Goal: Task Accomplishment & Management: Use online tool/utility

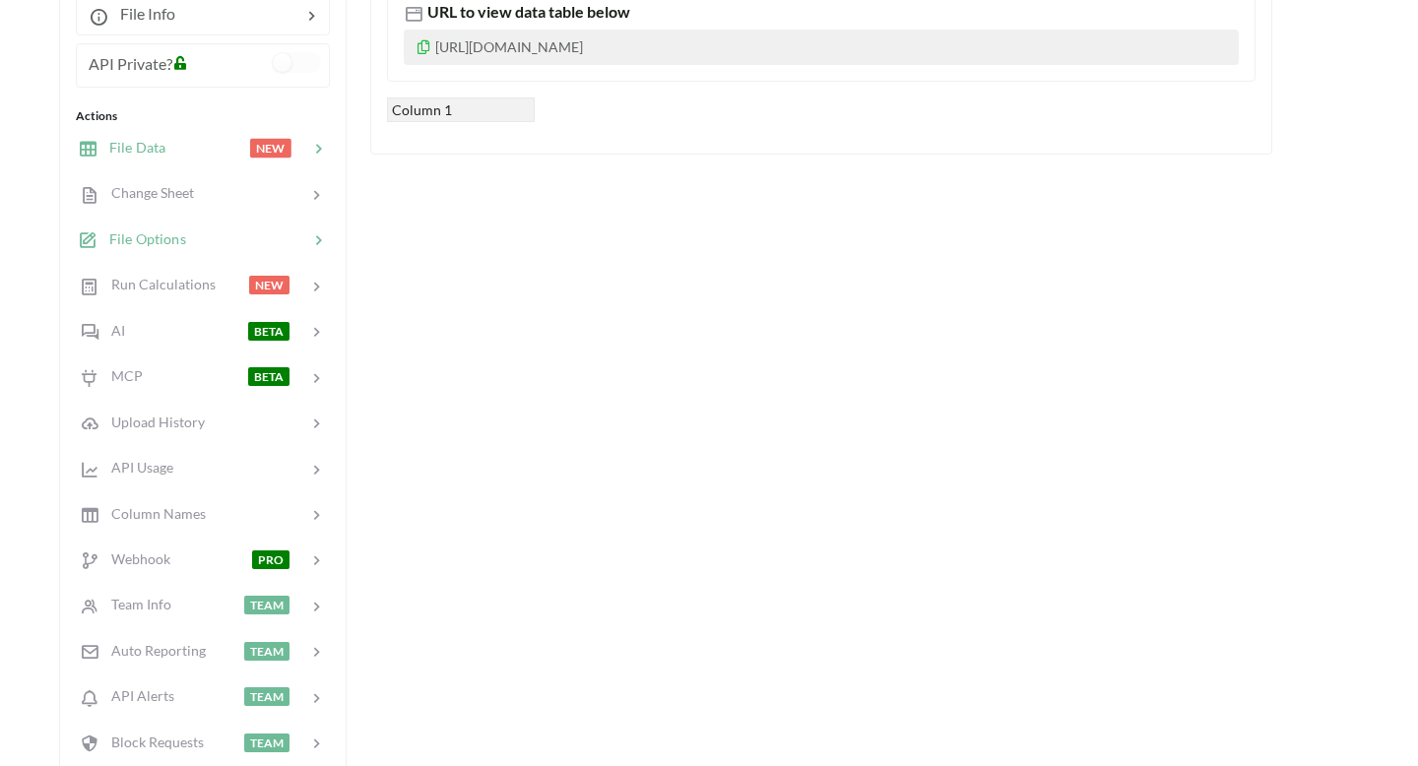
scroll to position [353, 0]
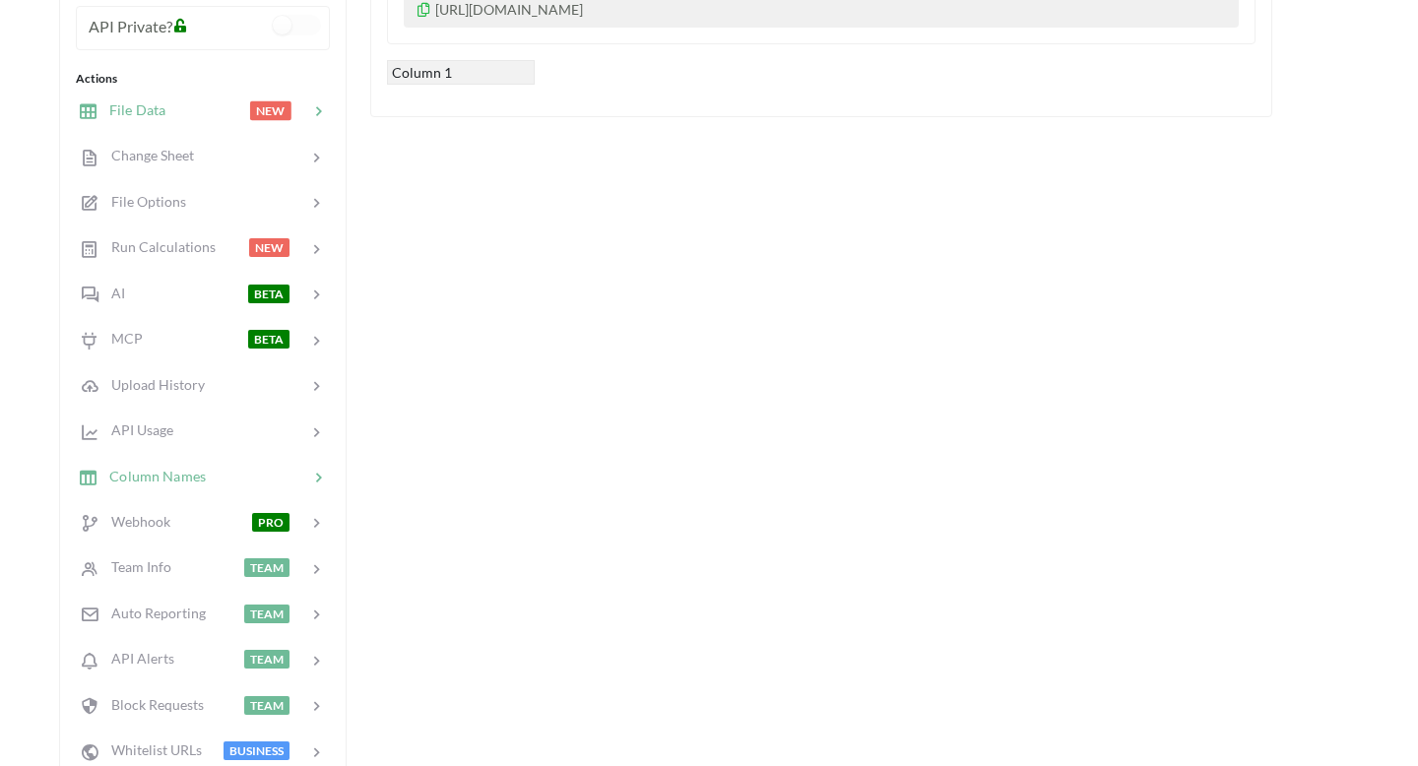
click at [205, 490] on div "Column Names" at bounding box center [202, 476] width 259 height 46
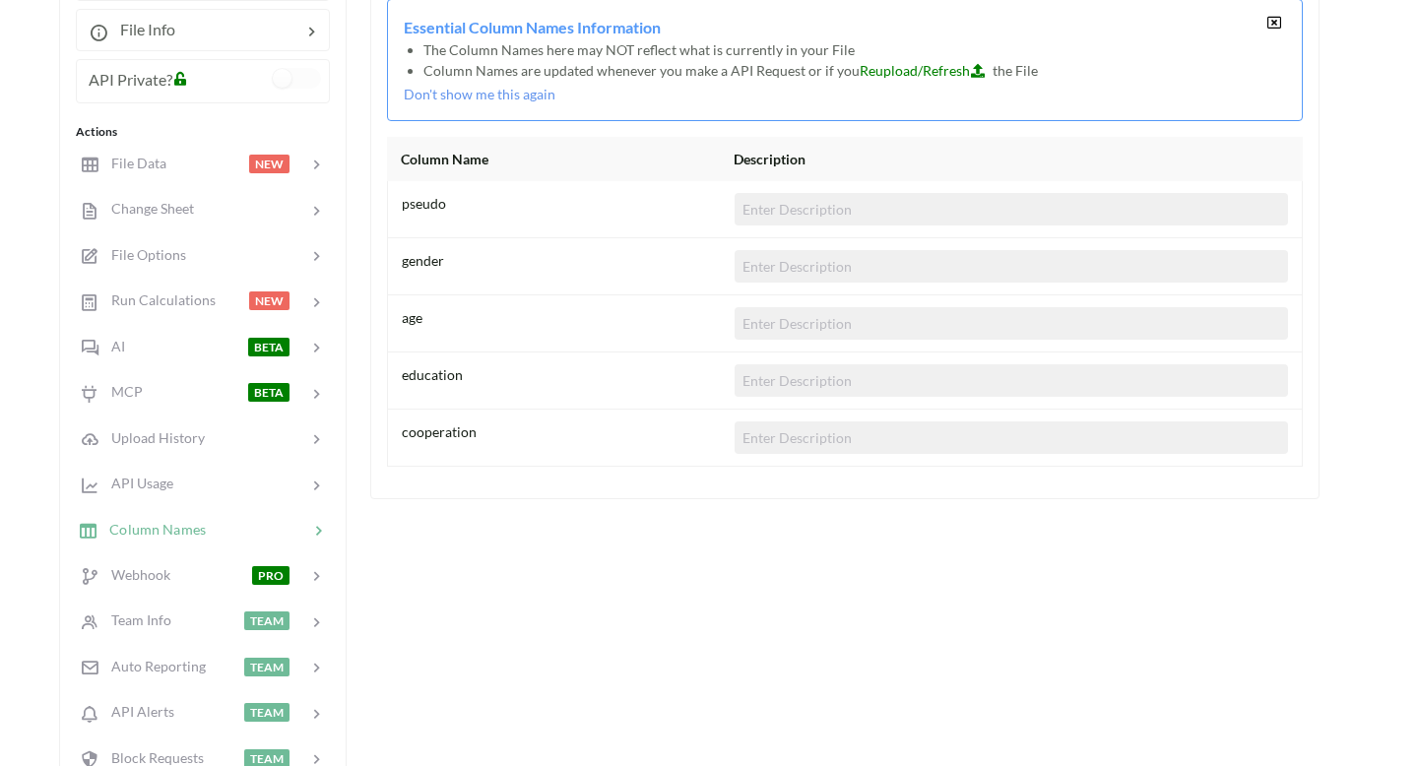
scroll to position [298, 0]
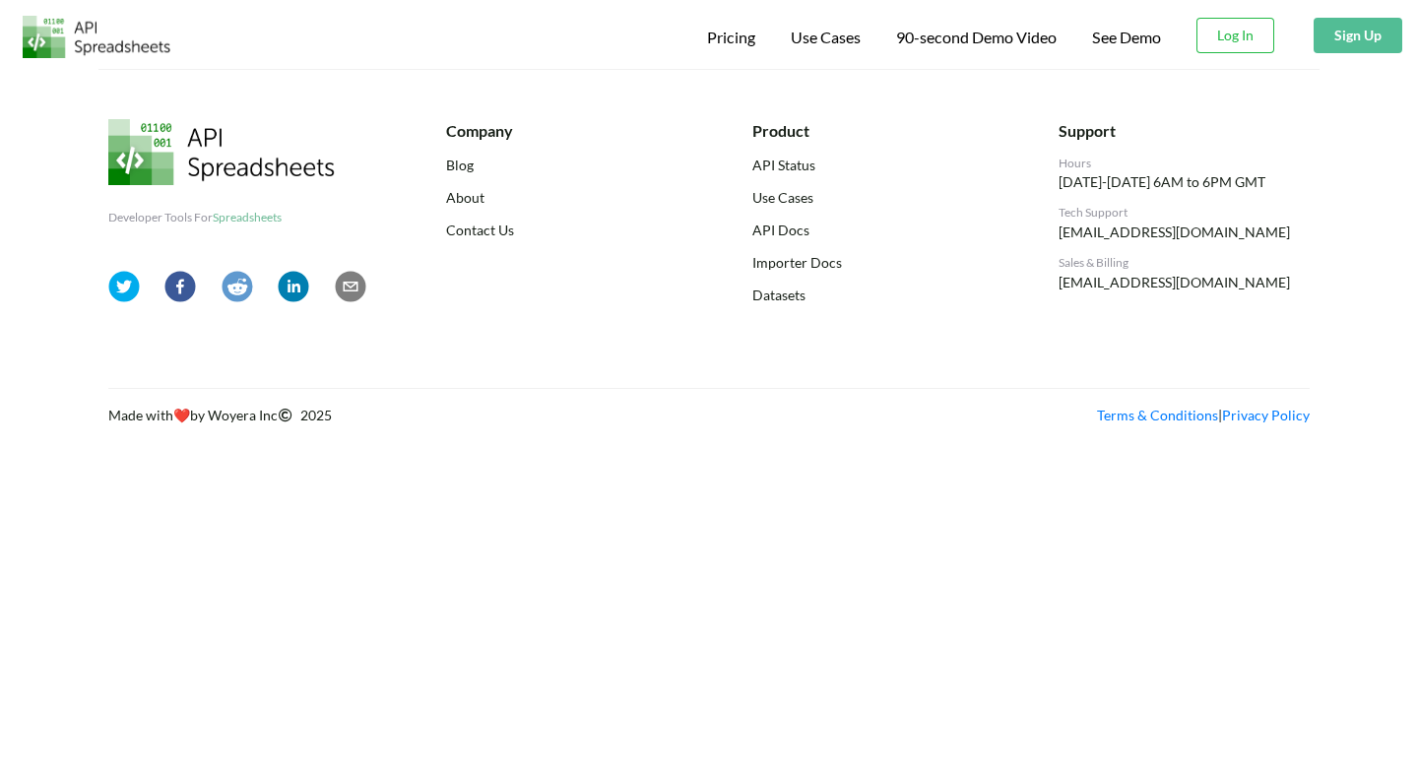
scroll to position [298, 0]
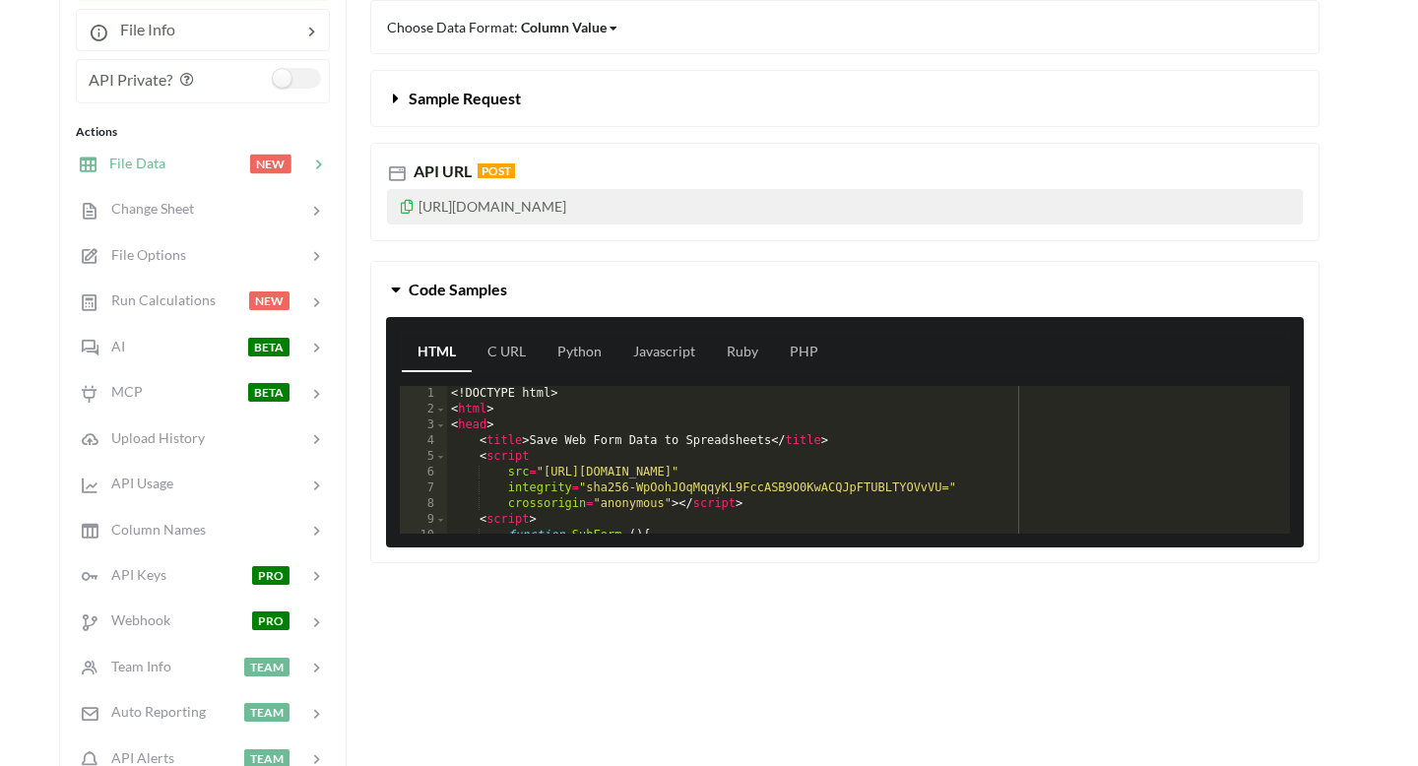
click at [238, 166] on div at bounding box center [207, 164] width 84 height 23
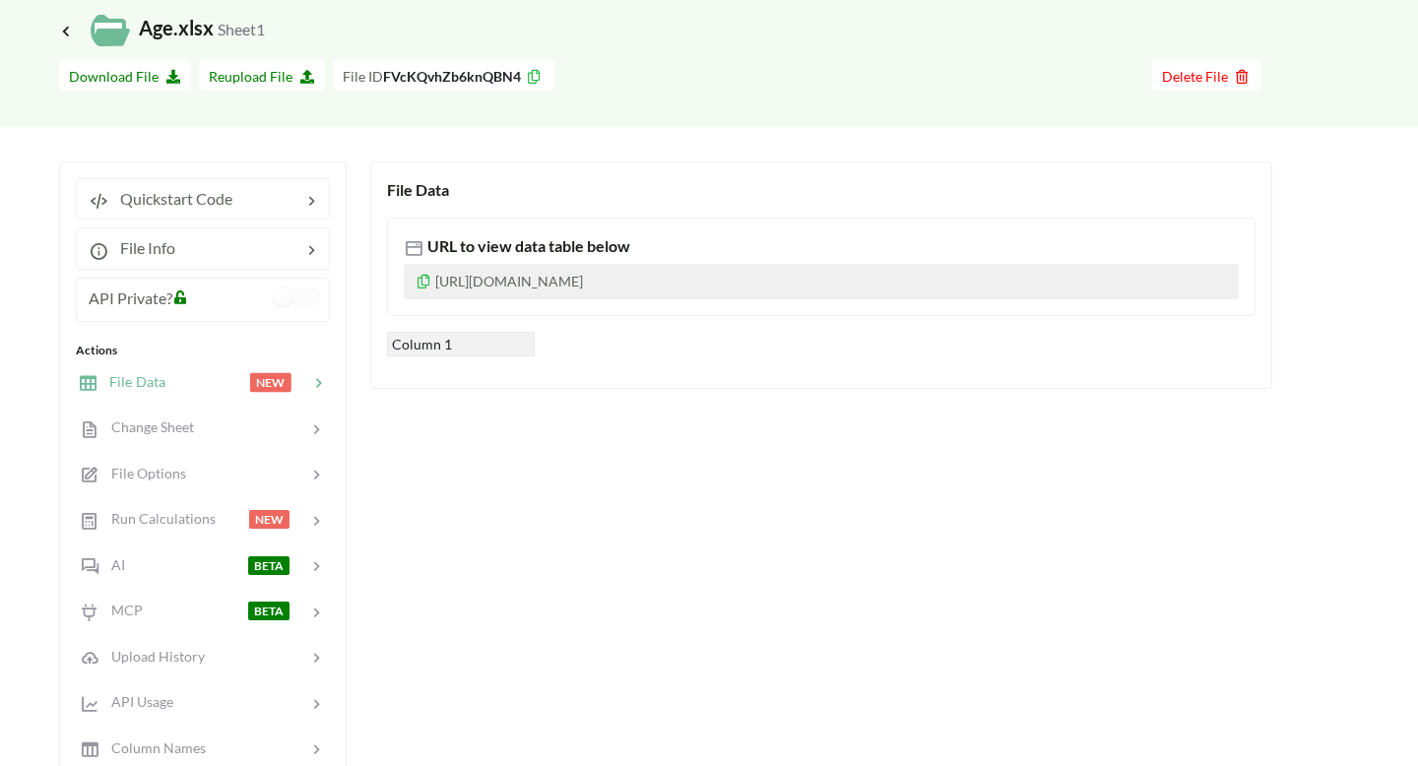
scroll to position [0, 0]
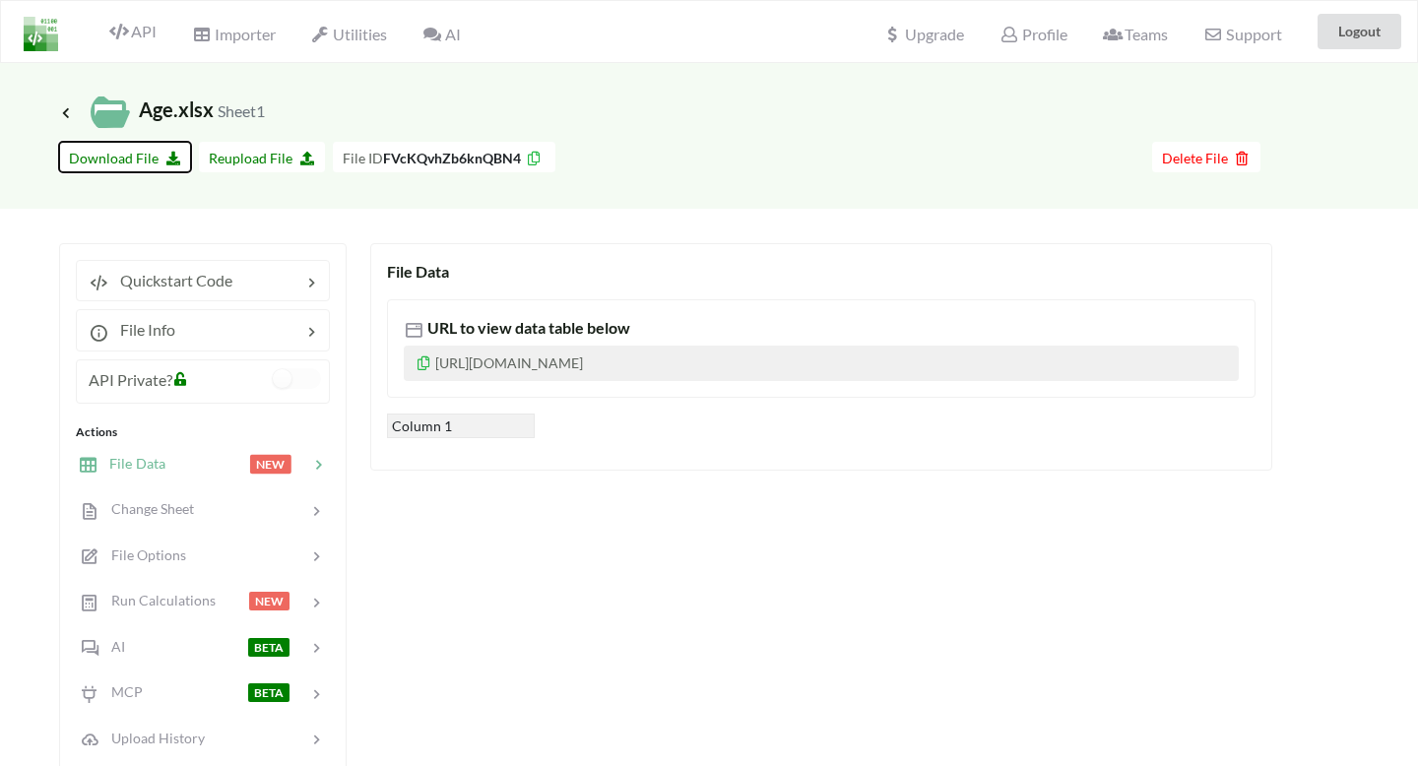
click at [161, 160] on icon at bounding box center [169, 156] width 17 height 14
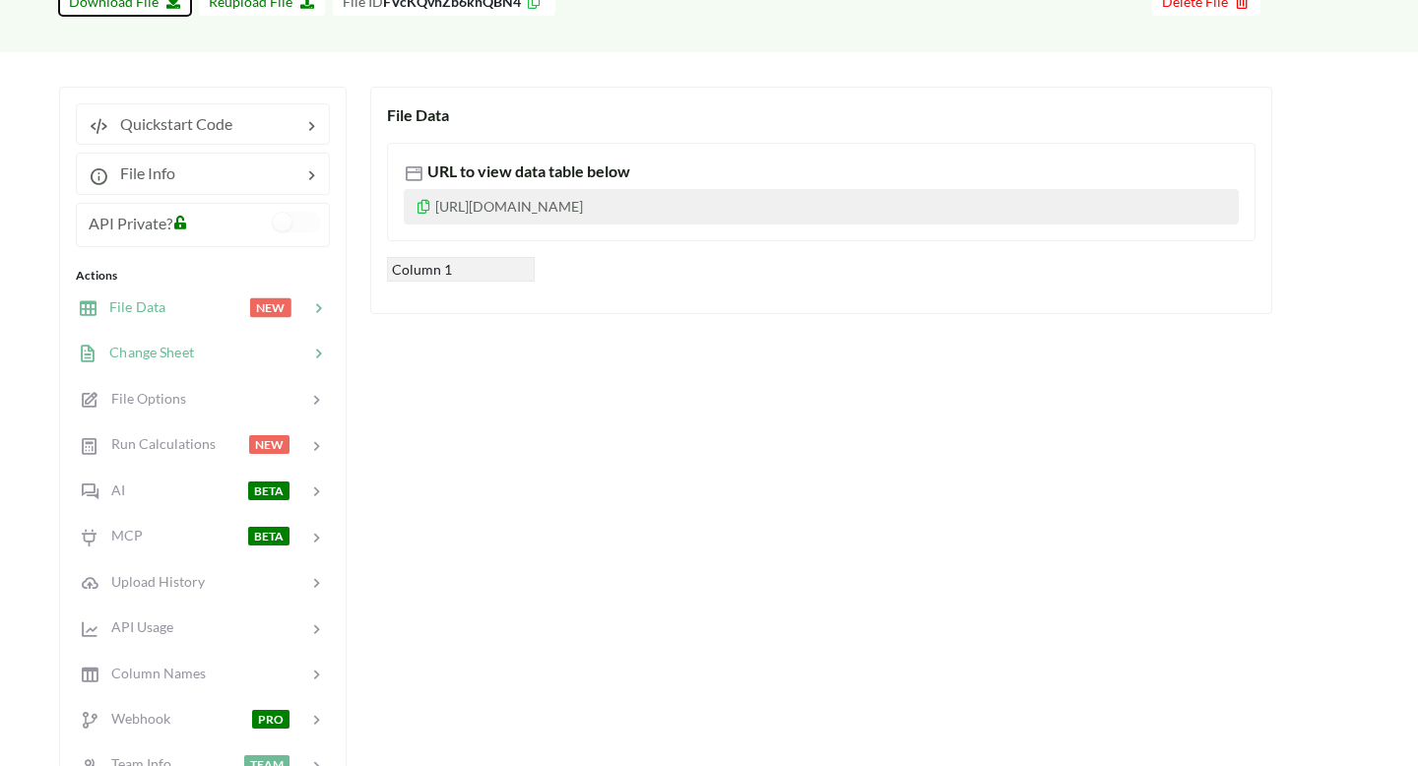
scroll to position [158, 0]
click at [214, 383] on div "File Options" at bounding box center [202, 396] width 259 height 46
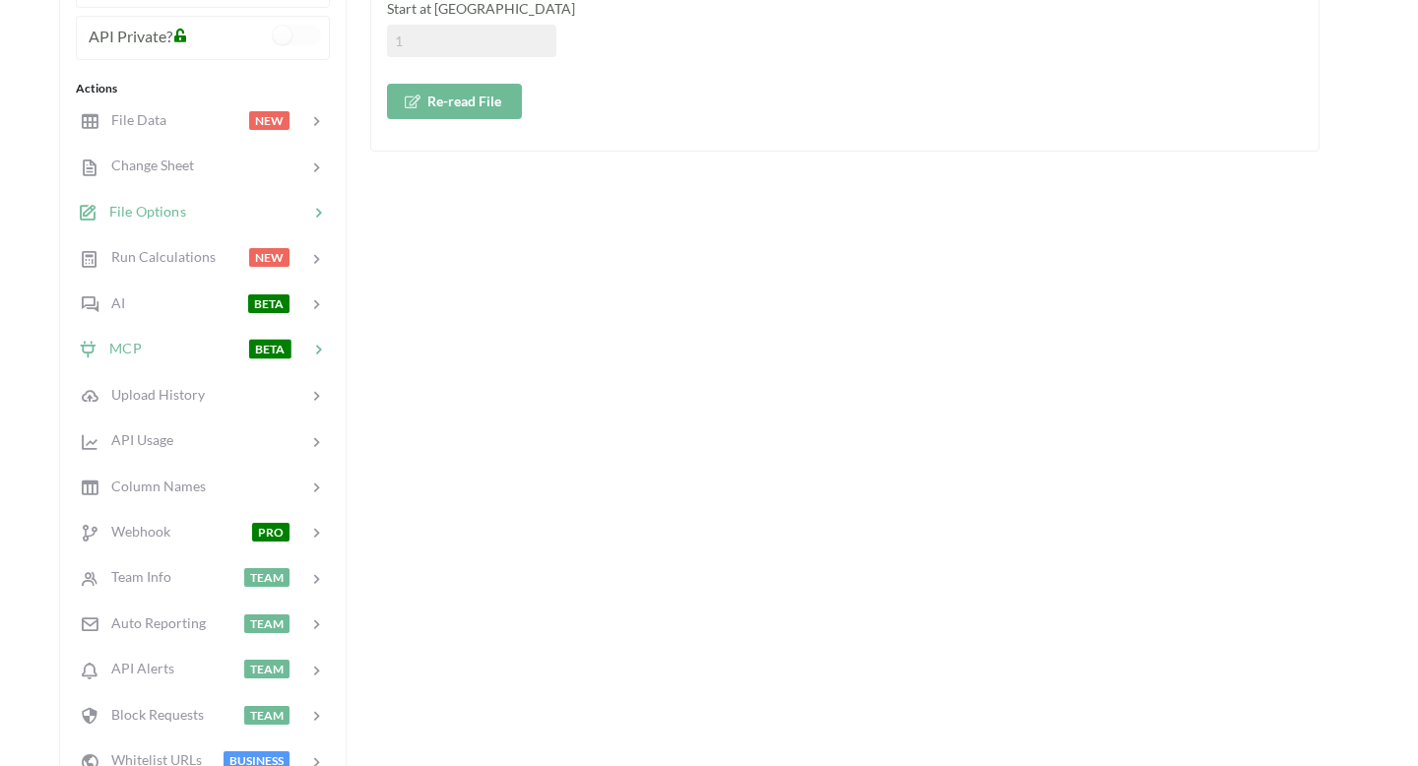
scroll to position [343, 0]
click at [241, 181] on div "Change Sheet" at bounding box center [202, 167] width 259 height 46
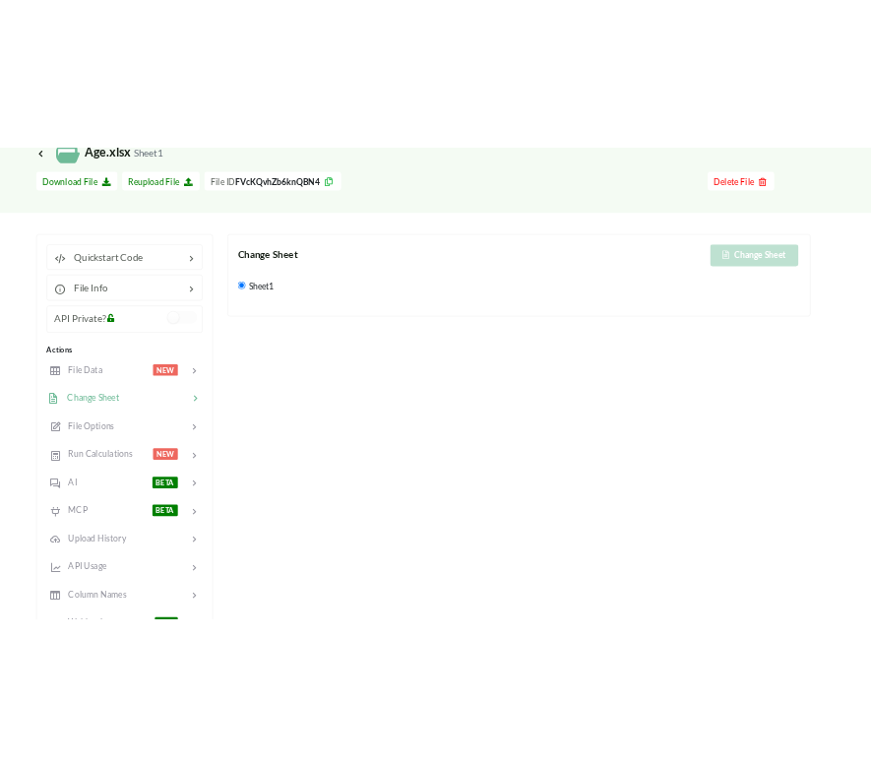
scroll to position [0, 0]
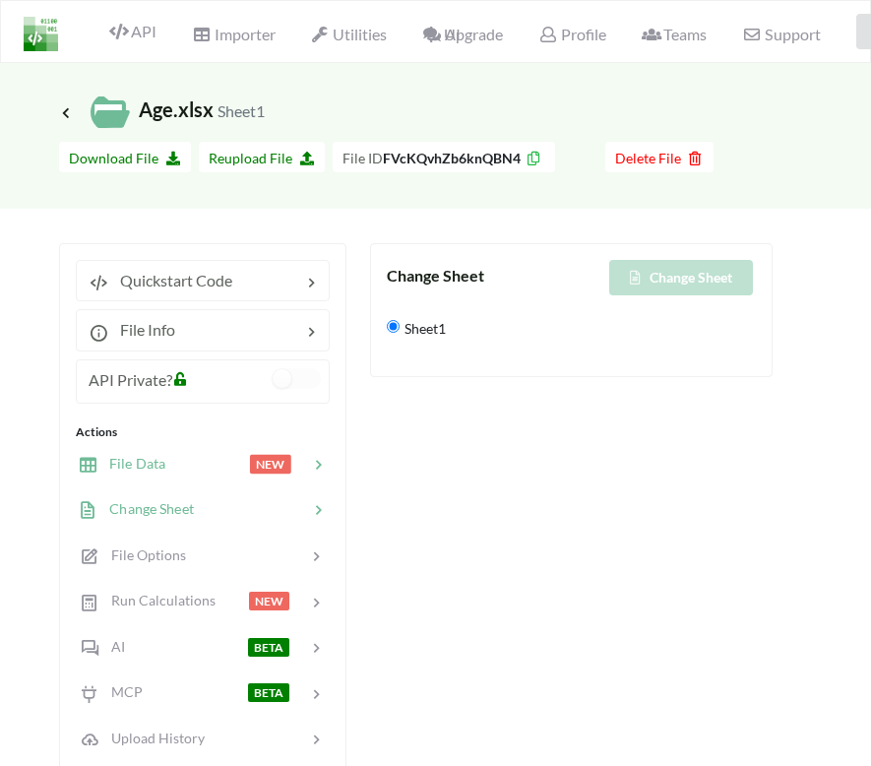
click at [205, 466] on div at bounding box center [207, 464] width 84 height 23
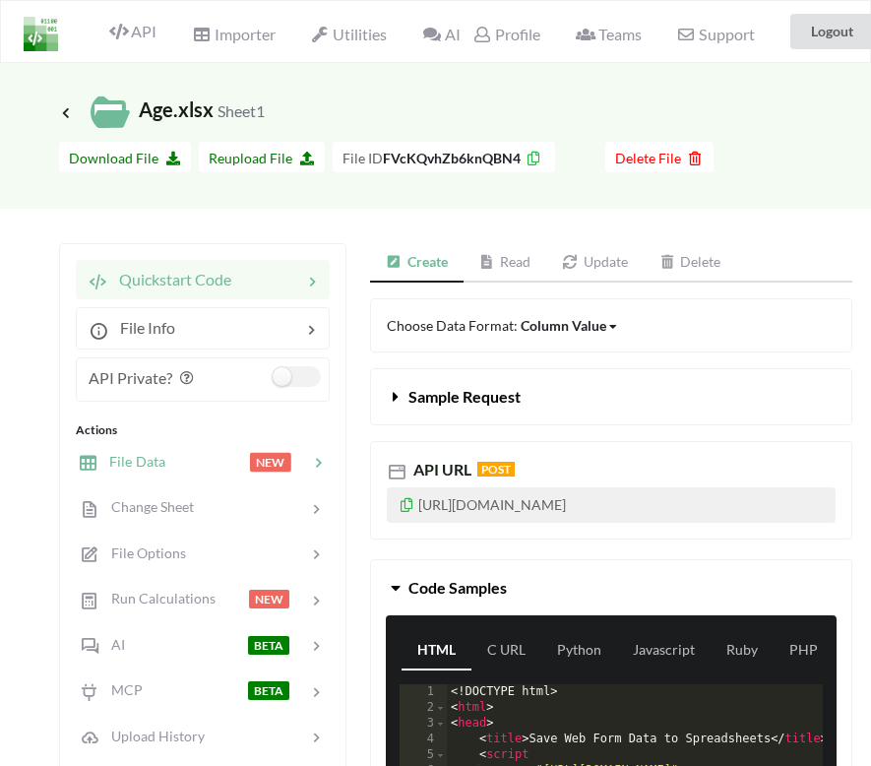
click at [227, 470] on div at bounding box center [207, 462] width 84 height 23
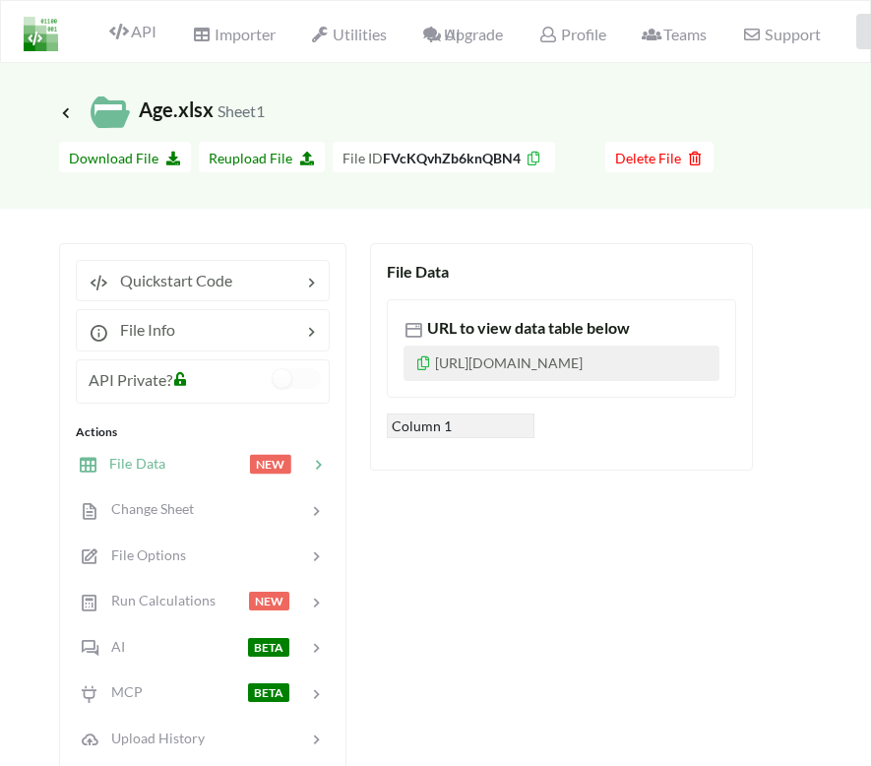
click at [193, 467] on div at bounding box center [207, 464] width 84 height 23
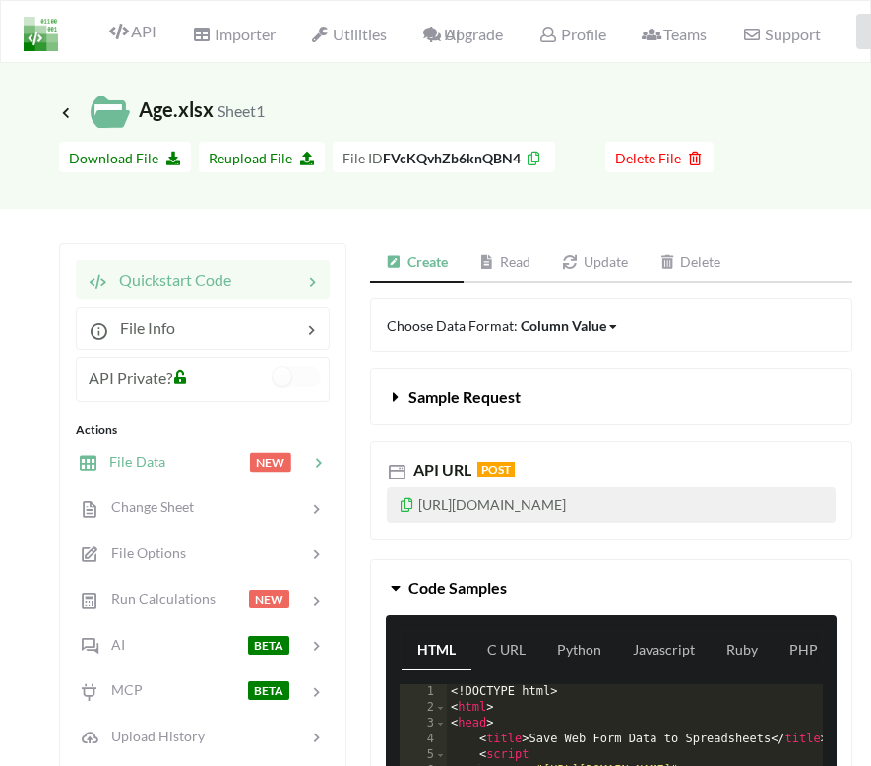
click at [197, 469] on div at bounding box center [207, 462] width 84 height 23
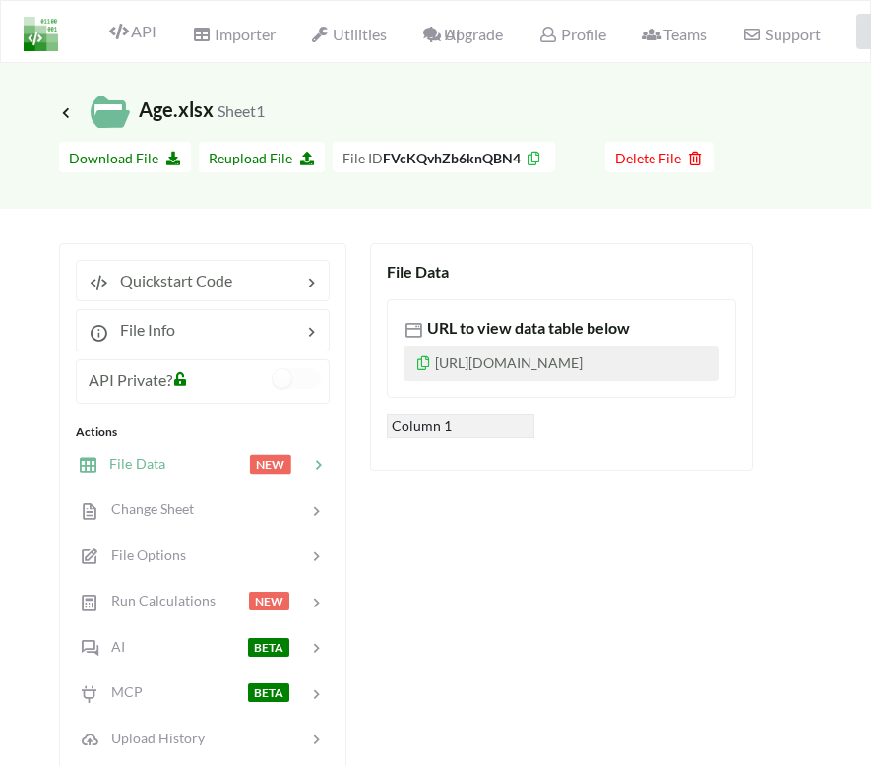
click at [431, 370] on p "https://www.apispreadsheets.com/table/FVcKQvhZb6knQBN4/" at bounding box center [562, 363] width 316 height 35
click at [483, 438] on div "Column 1" at bounding box center [461, 425] width 148 height 25
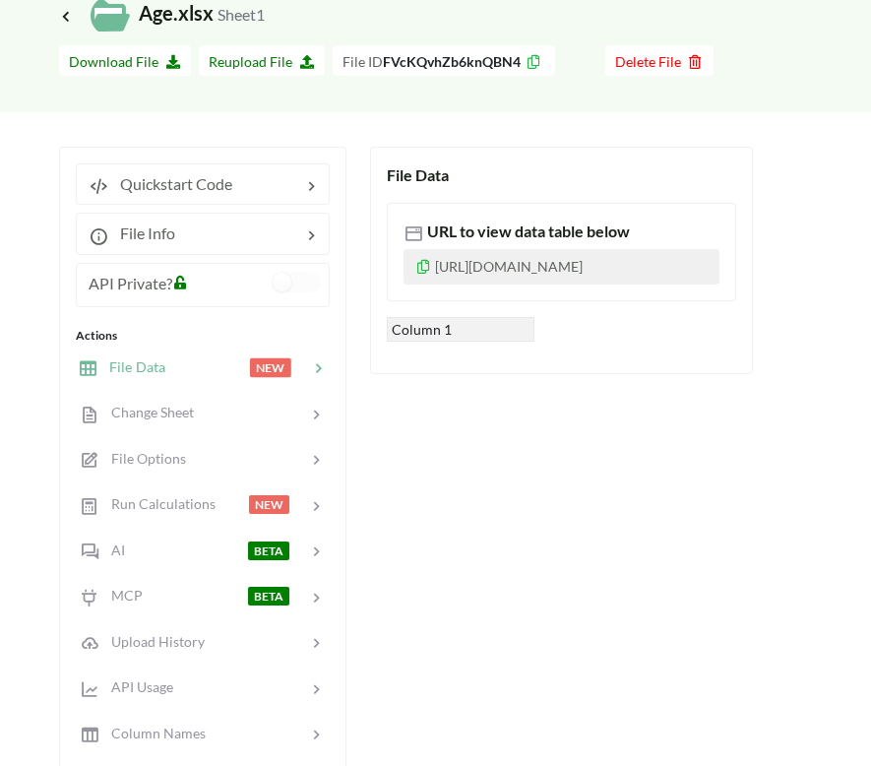
scroll to position [111, 0]
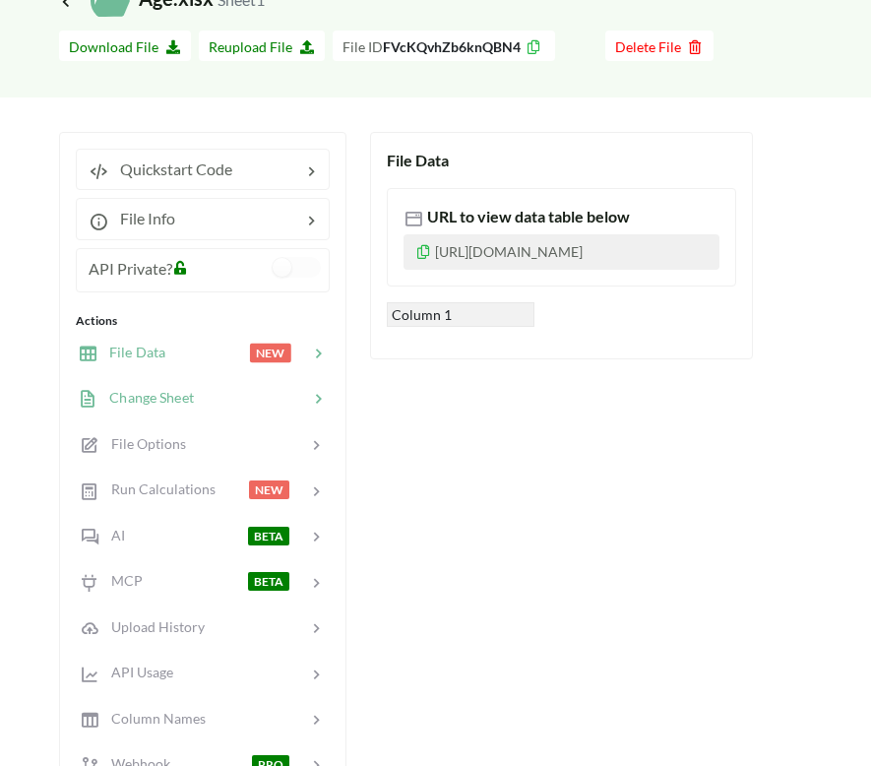
click at [211, 403] on div at bounding box center [251, 398] width 114 height 23
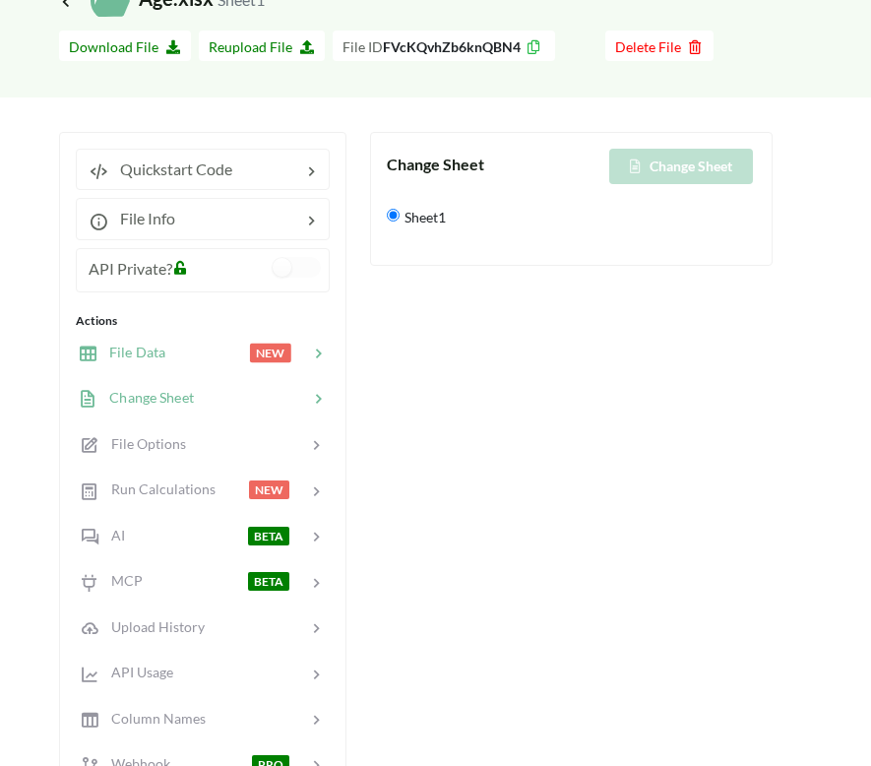
click at [218, 364] on div "File Data NEW" at bounding box center [202, 352] width 259 height 46
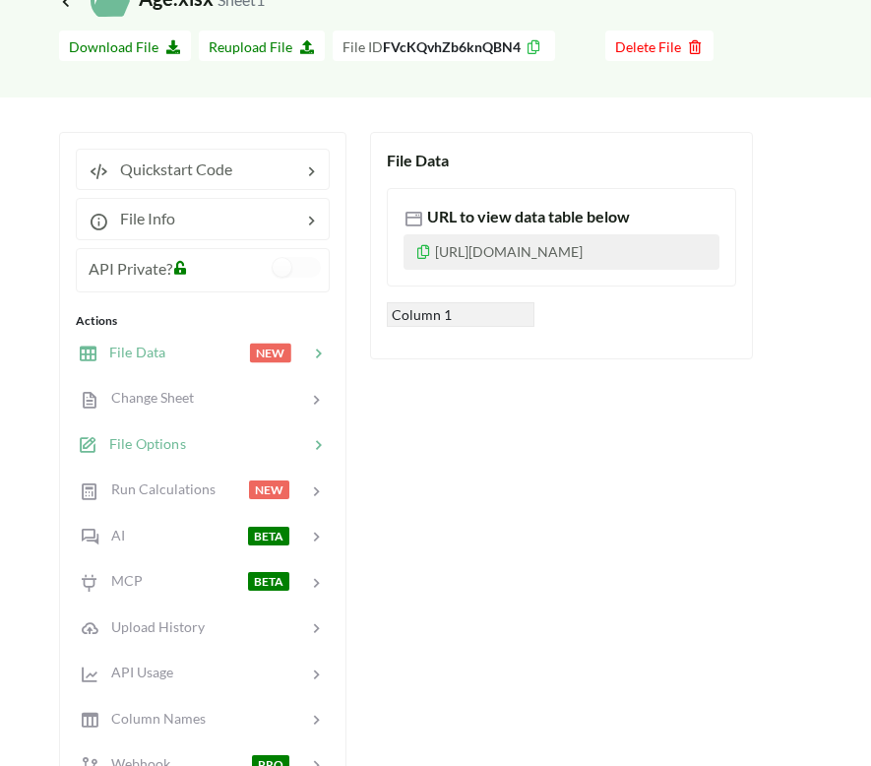
click at [203, 440] on div at bounding box center [247, 444] width 122 height 23
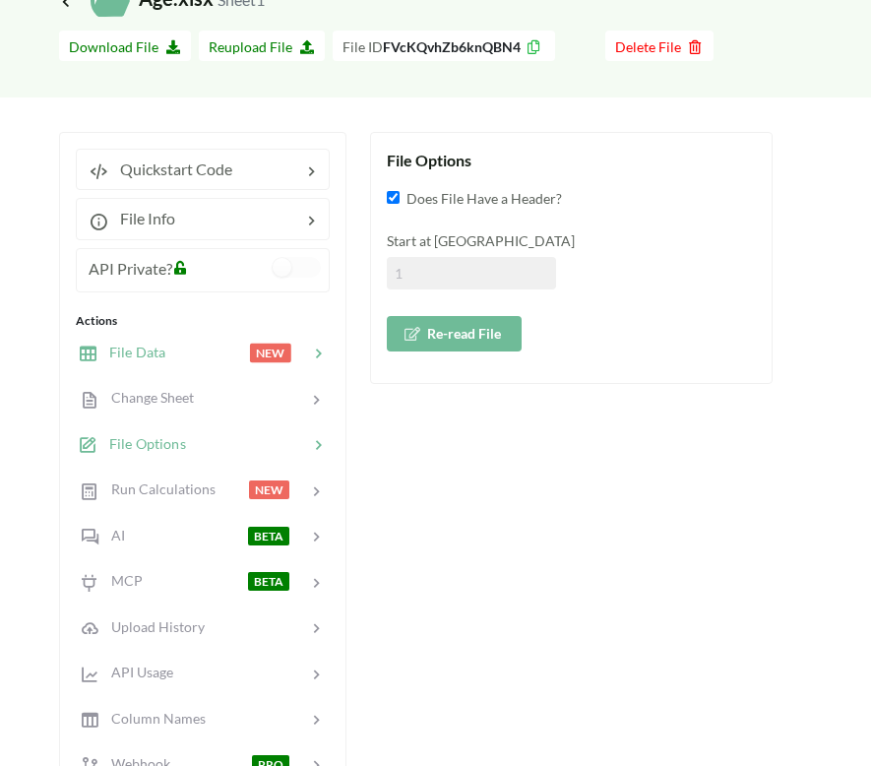
click at [216, 347] on div at bounding box center [207, 353] width 84 height 23
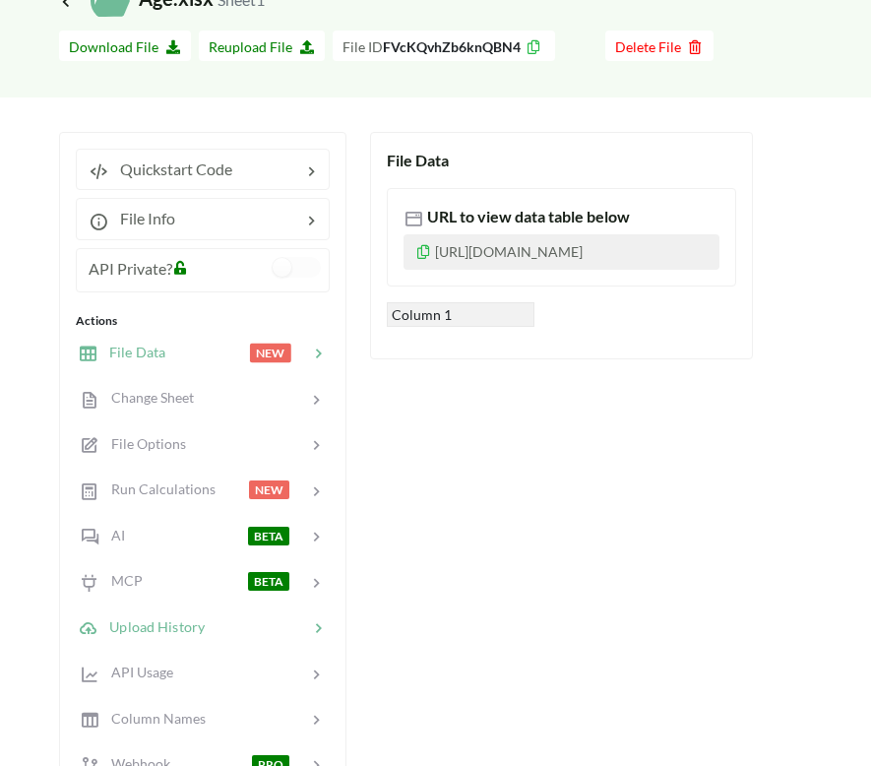
click at [159, 615] on div "Upload History" at bounding box center [142, 626] width 128 height 23
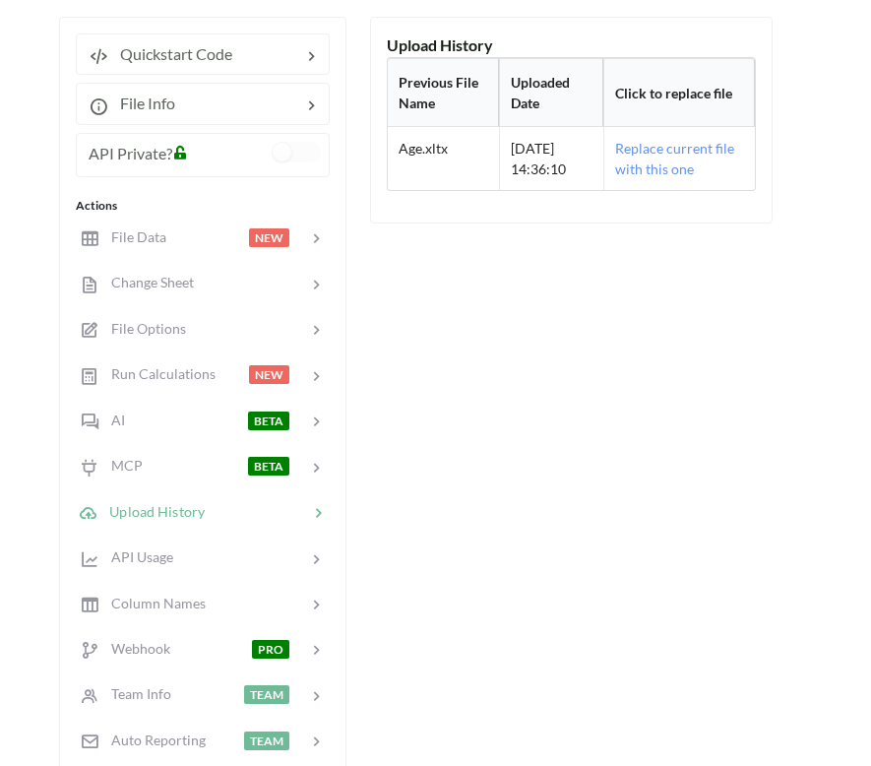
scroll to position [263, 0]
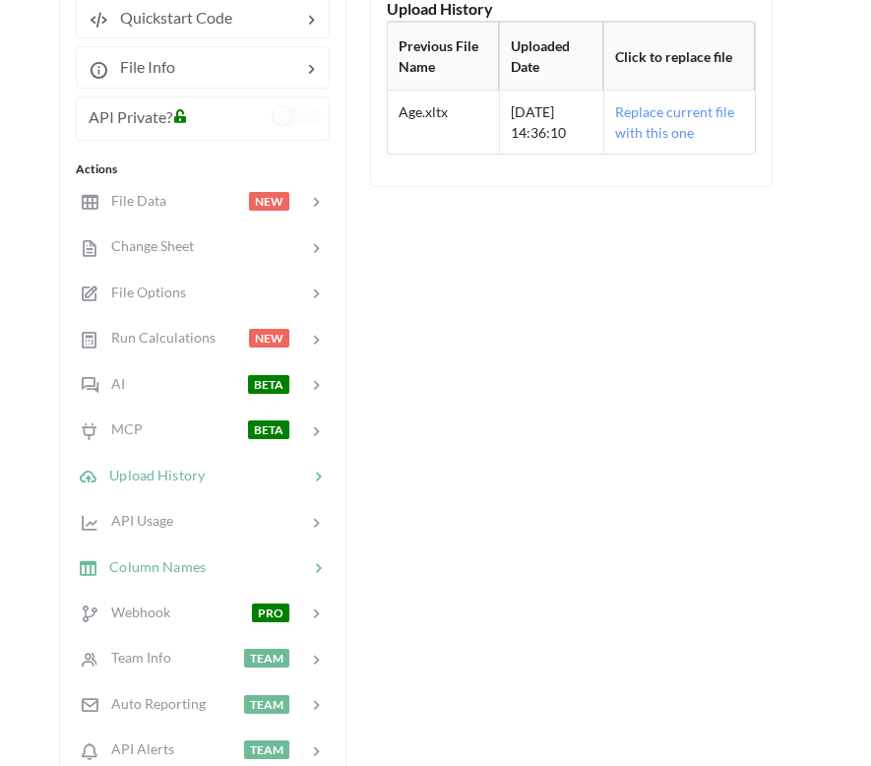
click at [179, 564] on span "Column Names" at bounding box center [151, 565] width 108 height 17
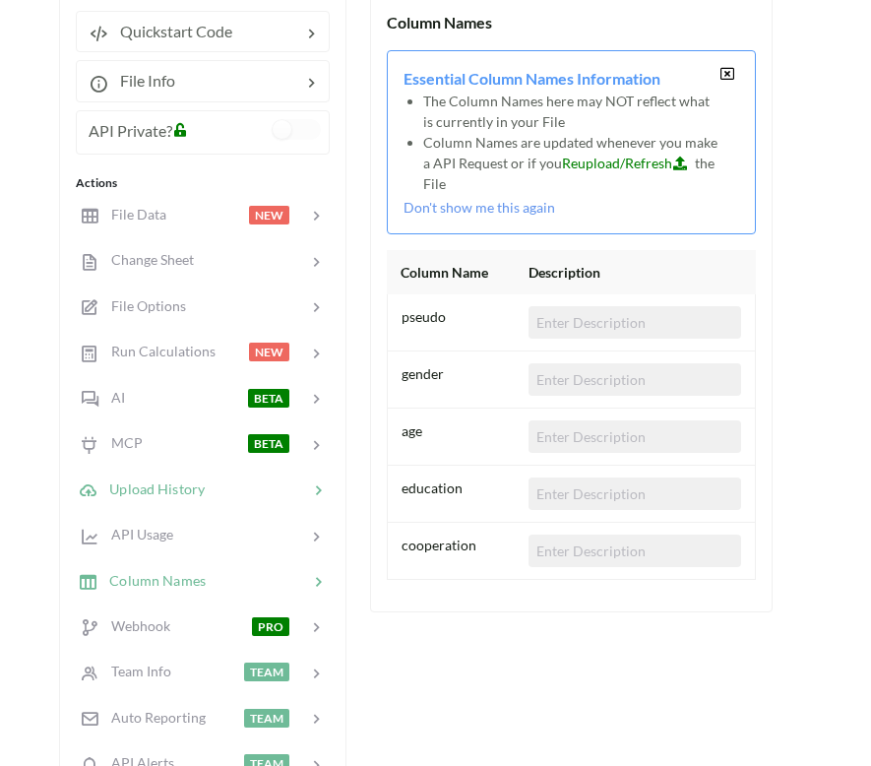
scroll to position [225, 0]
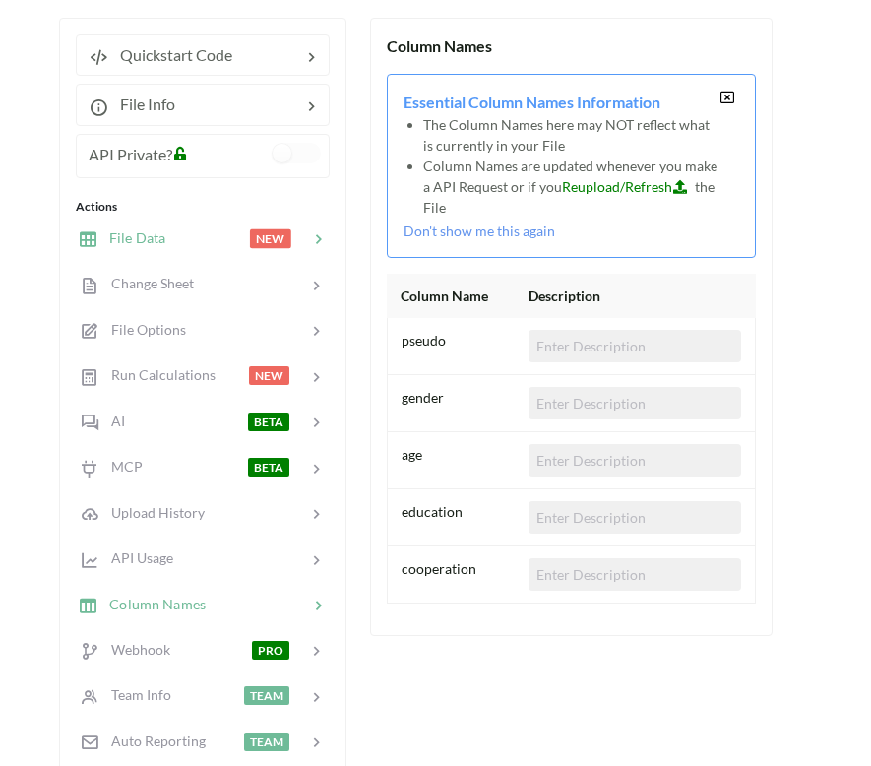
click at [236, 233] on div at bounding box center [207, 238] width 84 height 23
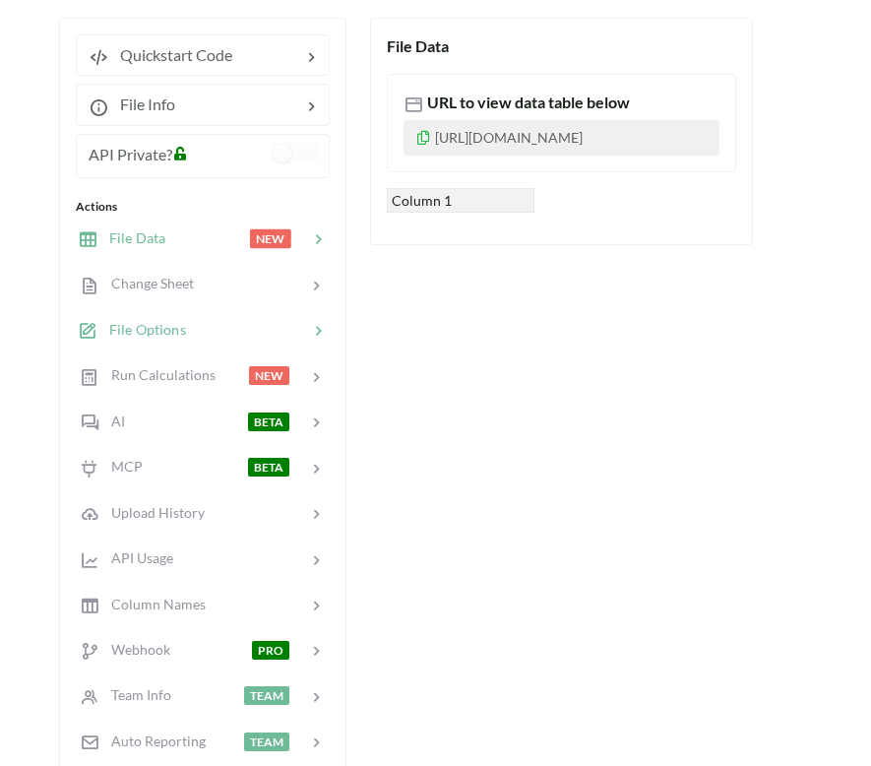
click at [249, 327] on div at bounding box center [247, 330] width 122 height 23
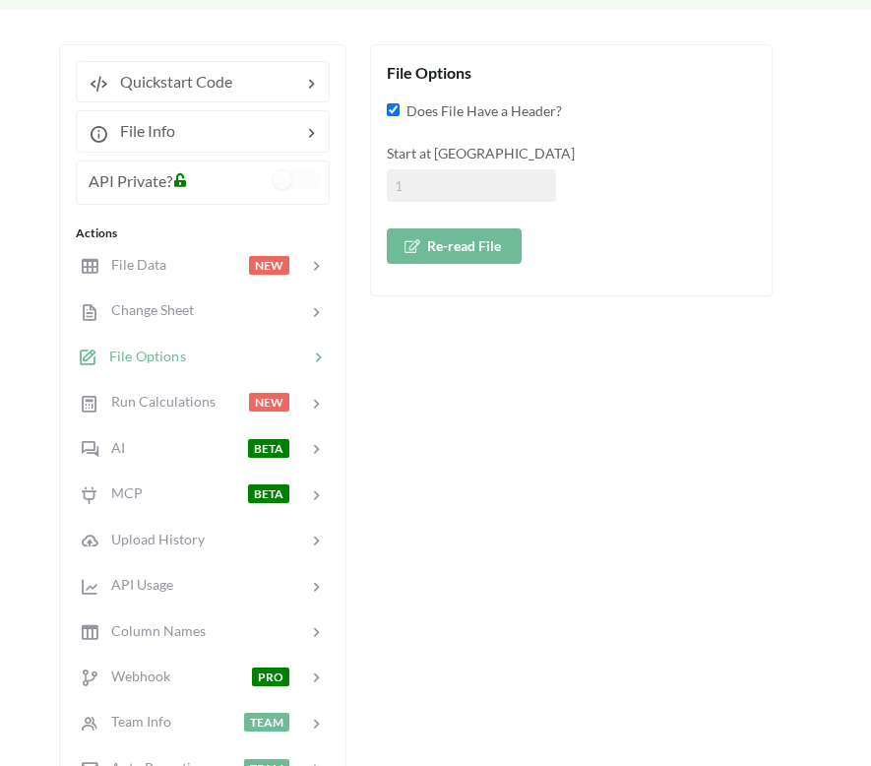
scroll to position [197, 0]
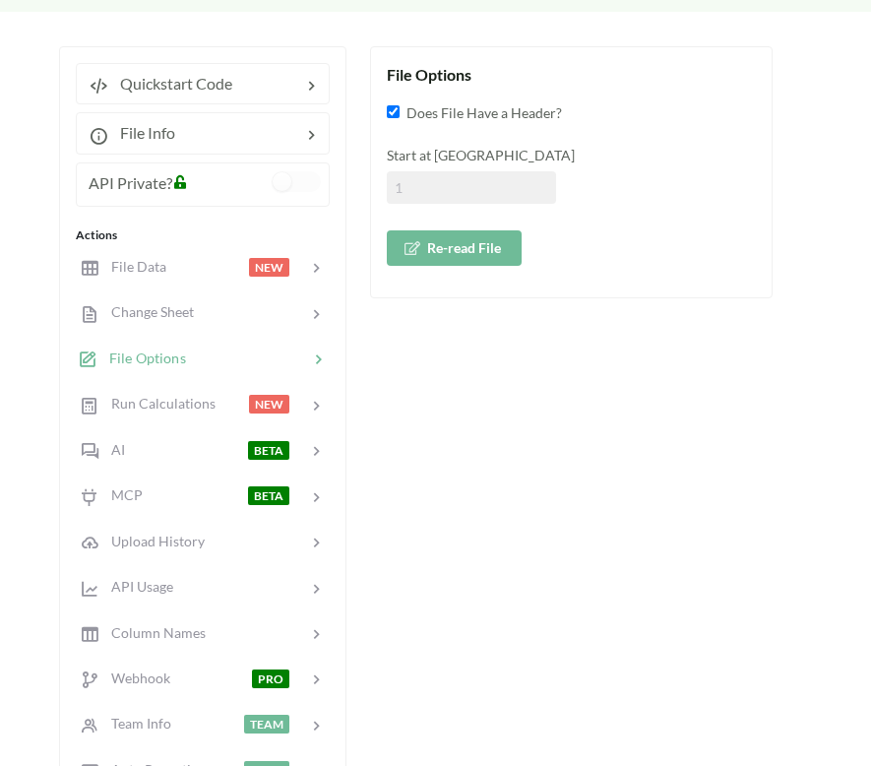
click at [473, 244] on button "Re-read File" at bounding box center [454, 247] width 135 height 35
click at [264, 264] on span "NEW" at bounding box center [270, 267] width 41 height 19
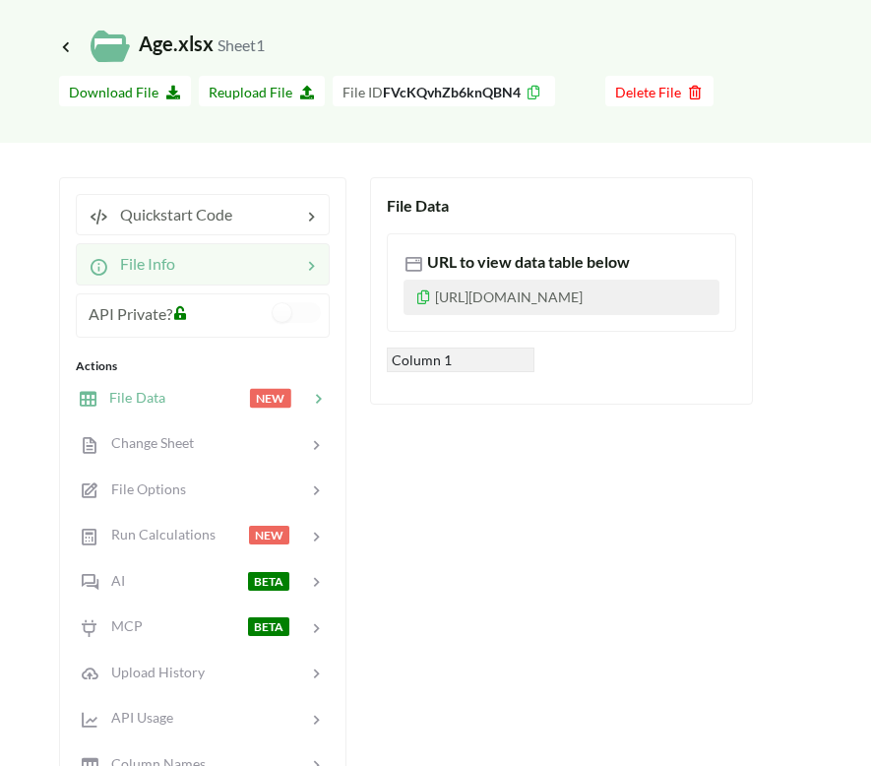
scroll to position [0, 0]
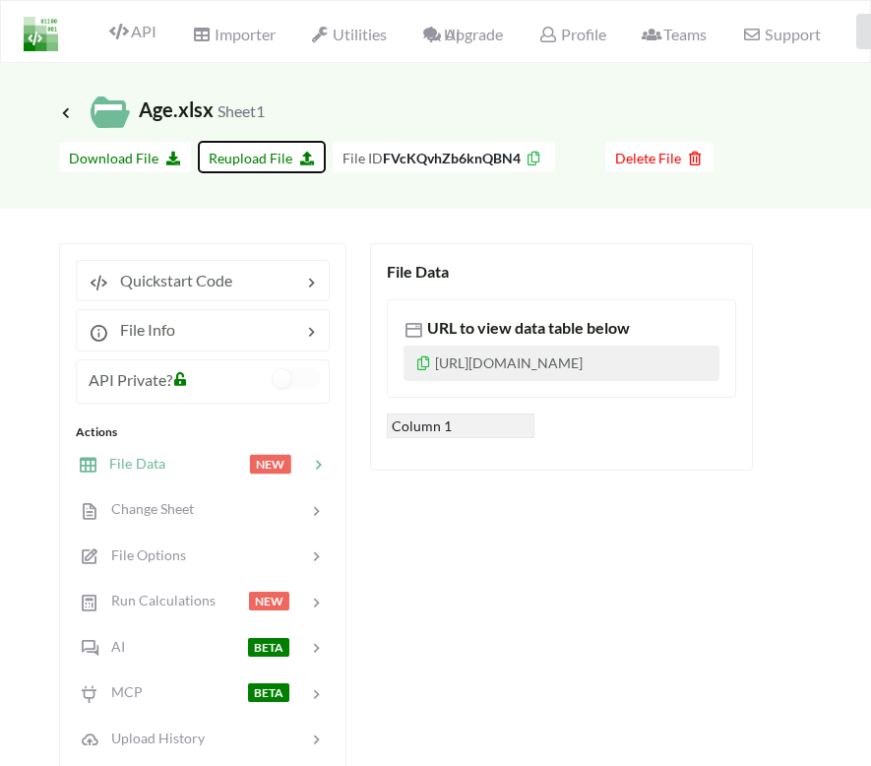
click at [269, 162] on span "Reupload File" at bounding box center [262, 158] width 106 height 17
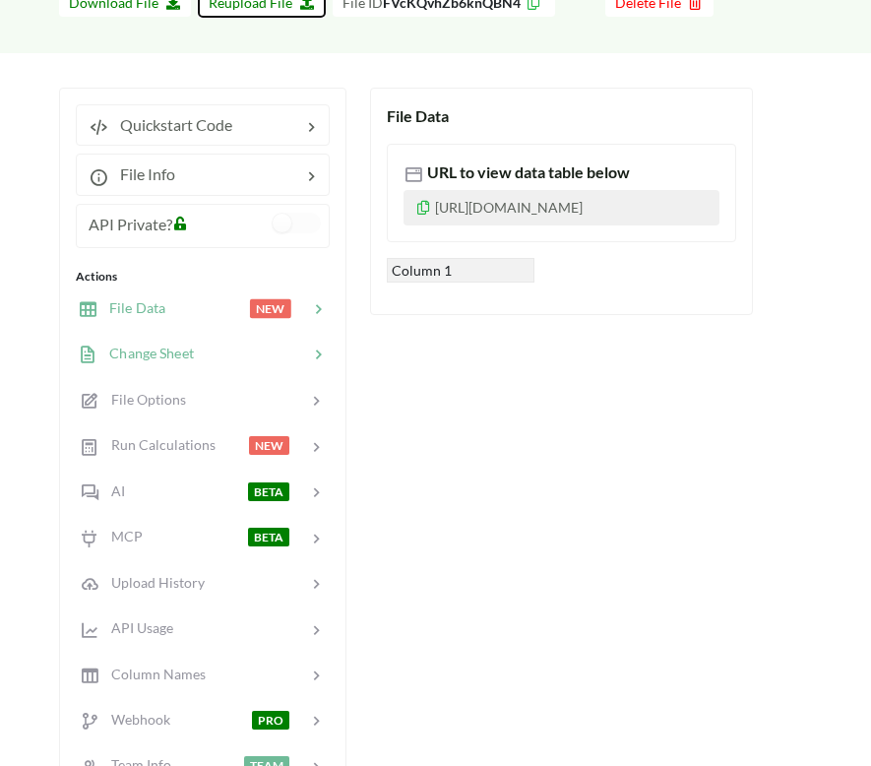
scroll to position [174, 0]
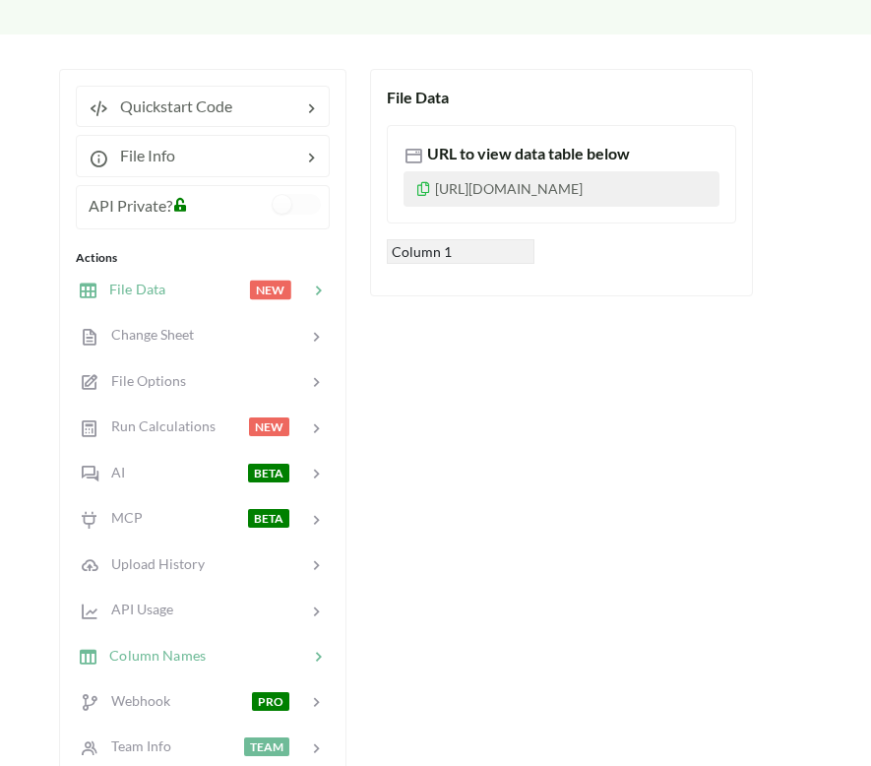
click at [153, 657] on span "Column Names" at bounding box center [151, 654] width 108 height 17
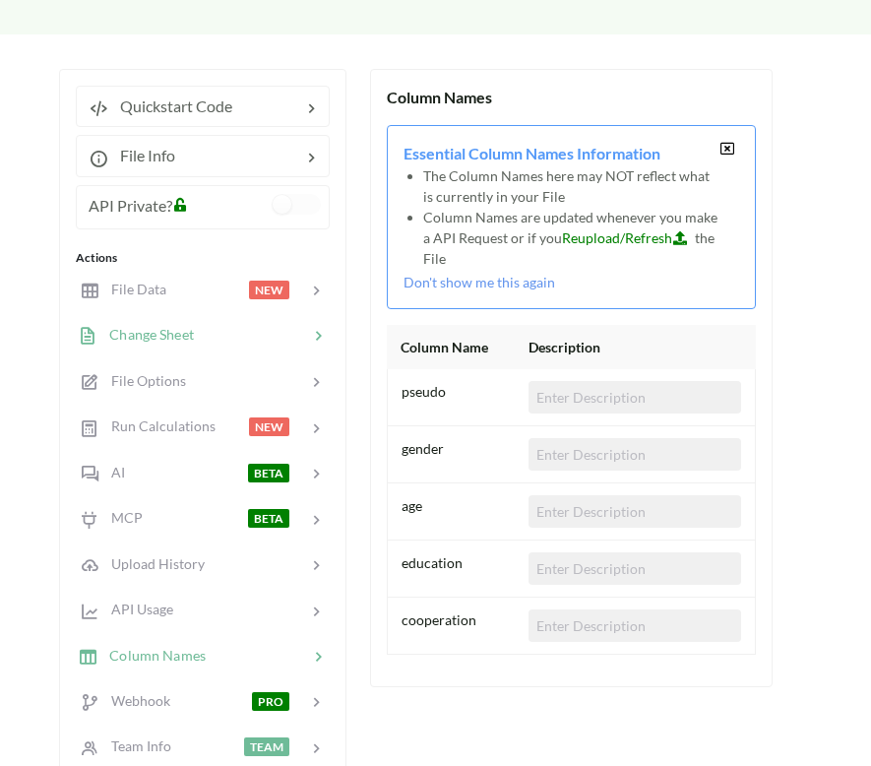
click at [218, 332] on div at bounding box center [251, 335] width 114 height 23
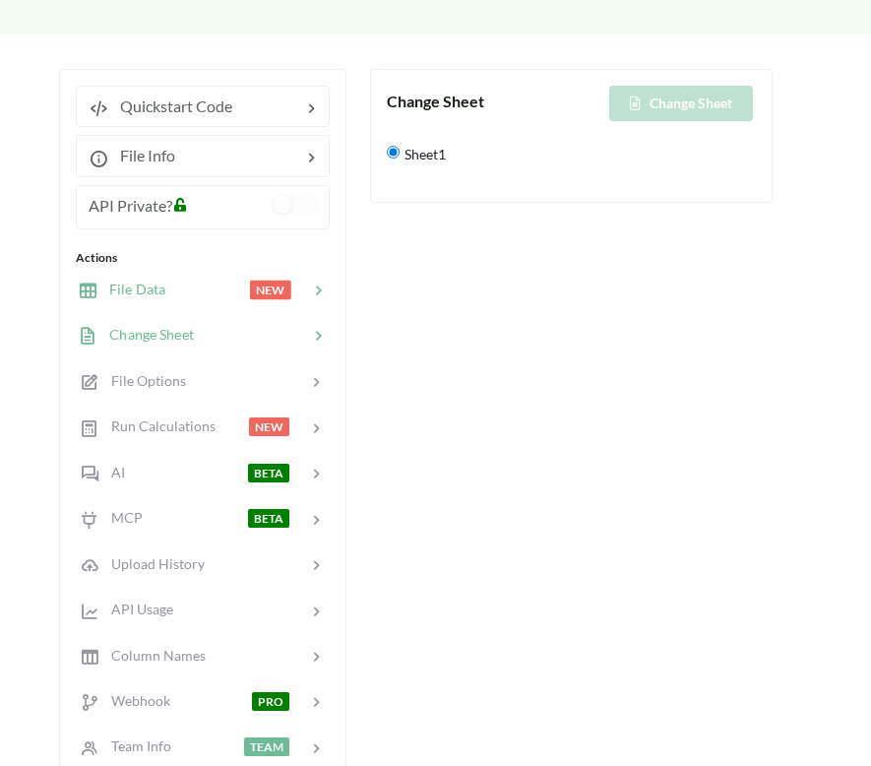
click at [234, 282] on div at bounding box center [207, 290] width 84 height 23
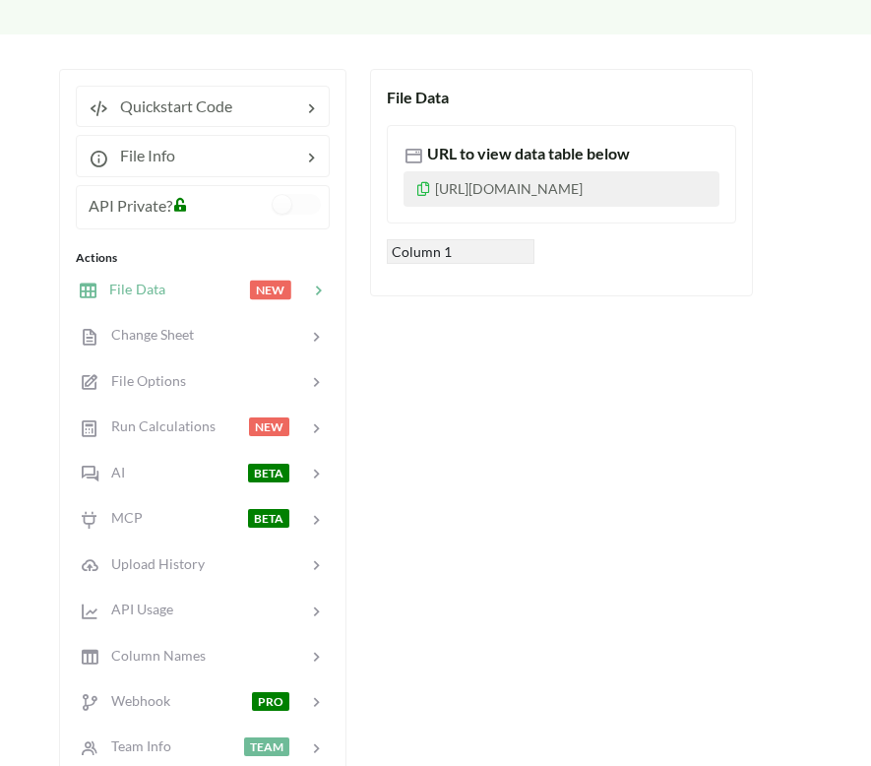
click at [518, 207] on p "https://www.apispreadsheets.com/table/FVcKQvhZb6knQBN4/" at bounding box center [562, 188] width 316 height 35
click at [448, 156] on span "URL to view data table below" at bounding box center [526, 153] width 207 height 19
click at [411, 152] on icon at bounding box center [414, 156] width 20 height 20
click at [426, 188] on icon at bounding box center [423, 186] width 17 height 14
click at [413, 155] on icon at bounding box center [414, 156] width 20 height 20
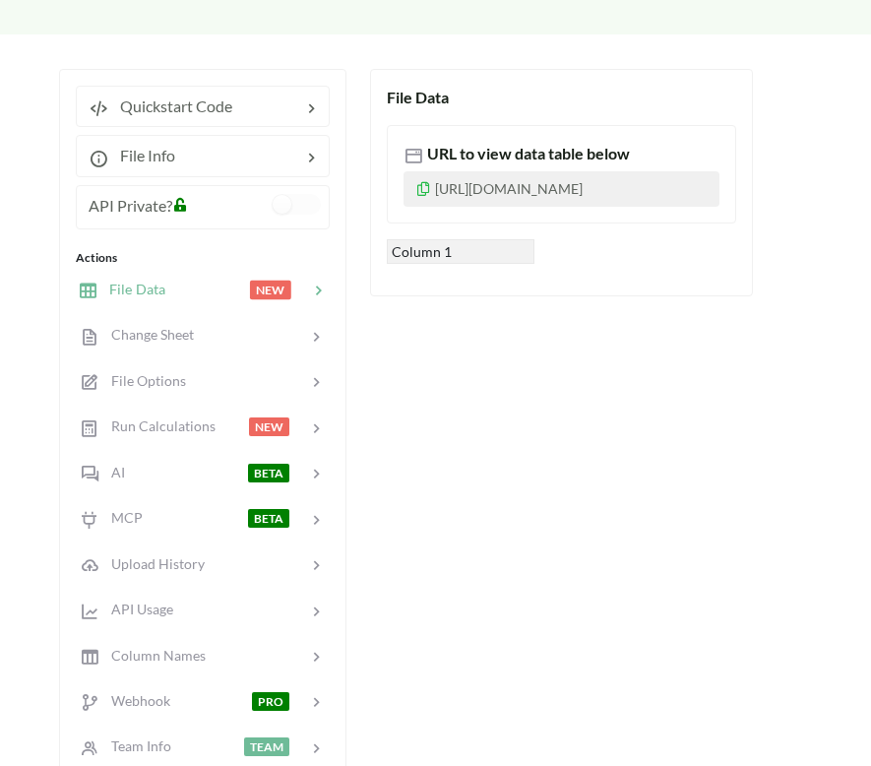
click at [418, 189] on icon at bounding box center [423, 186] width 17 height 14
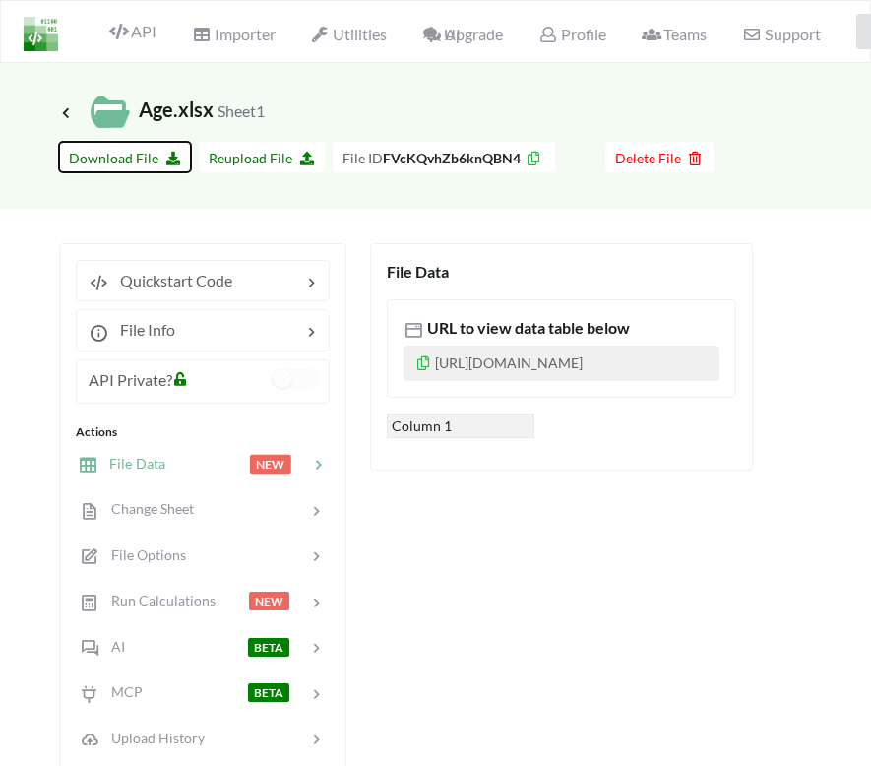
click at [162, 162] on icon at bounding box center [169, 156] width 17 height 14
click at [243, 154] on span "Reupload File" at bounding box center [262, 158] width 106 height 17
type input "C:\fakepath\Age new.xlsx"
click at [228, 470] on div at bounding box center [207, 464] width 84 height 23
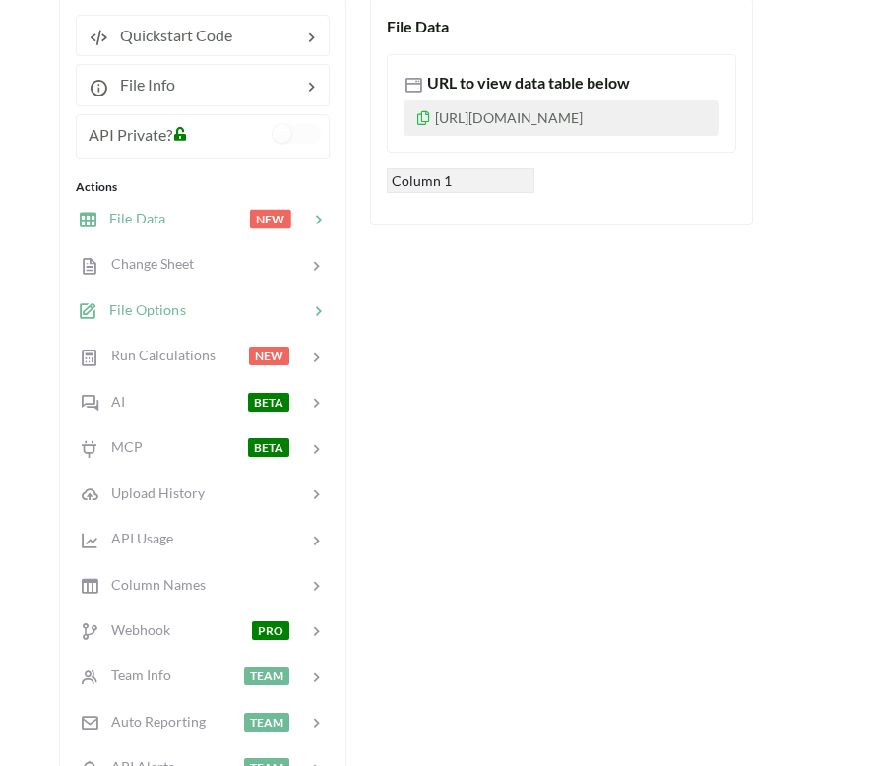
scroll to position [249, 0]
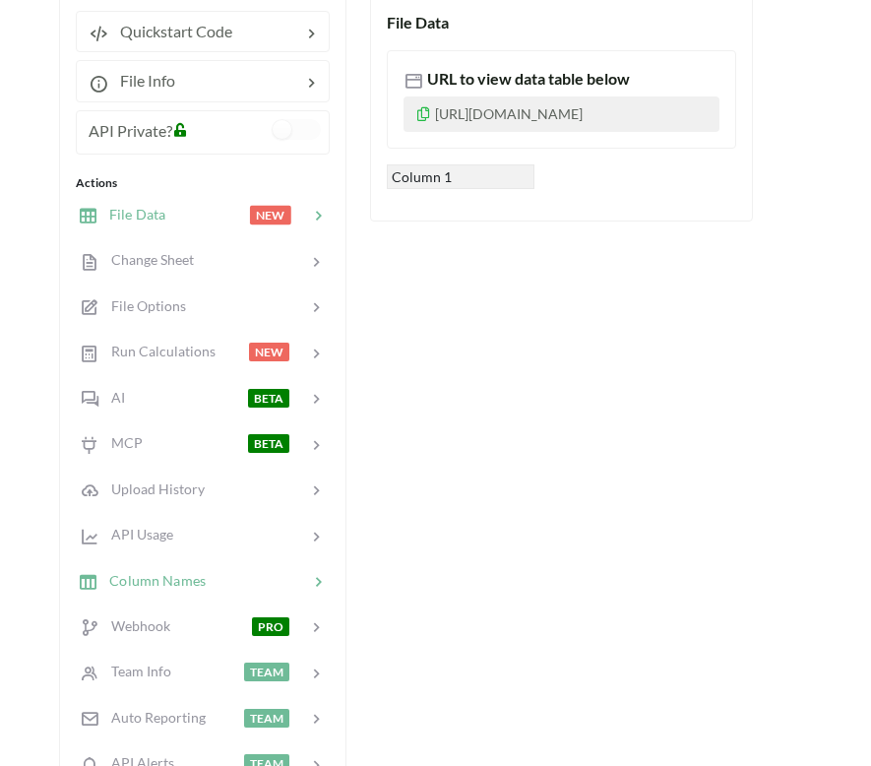
click at [202, 569] on div "Column Names" at bounding box center [142, 580] width 129 height 23
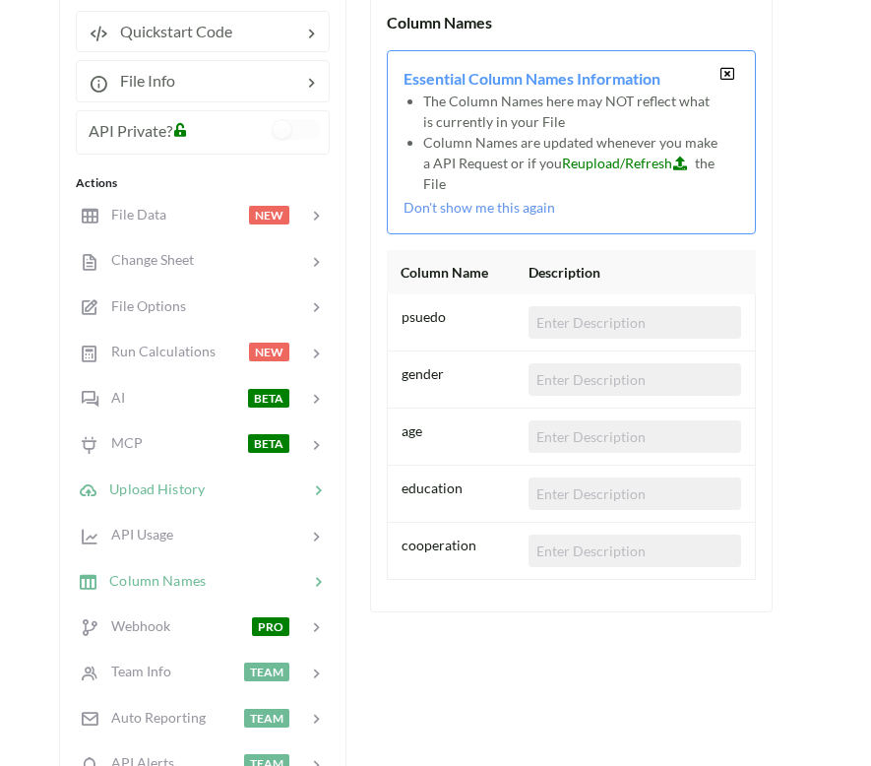
click at [148, 493] on span "Upload History" at bounding box center [150, 487] width 107 height 17
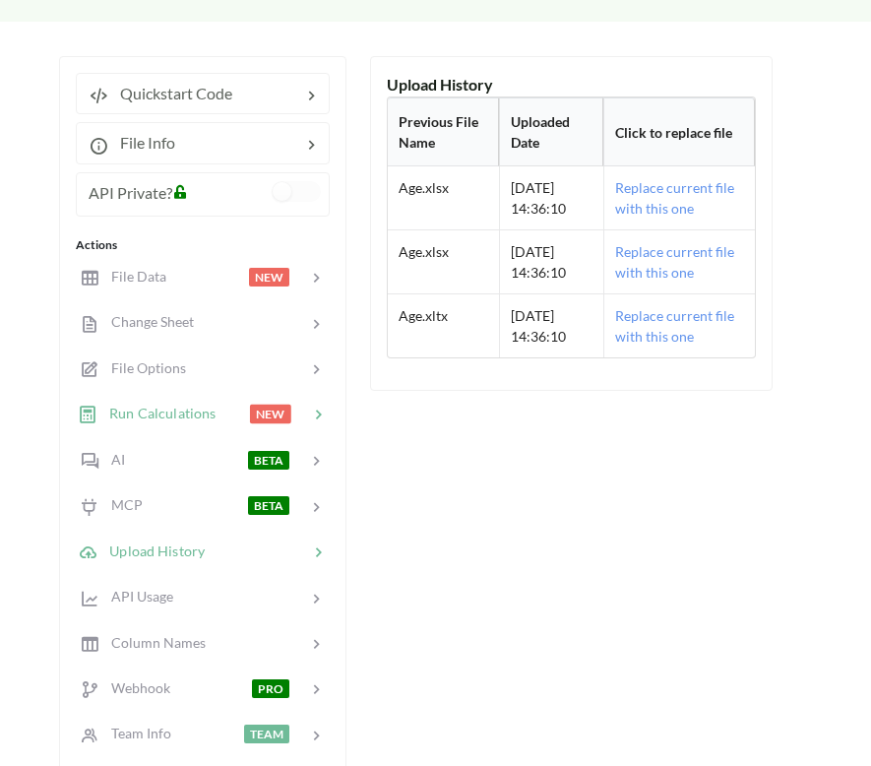
scroll to position [189, 0]
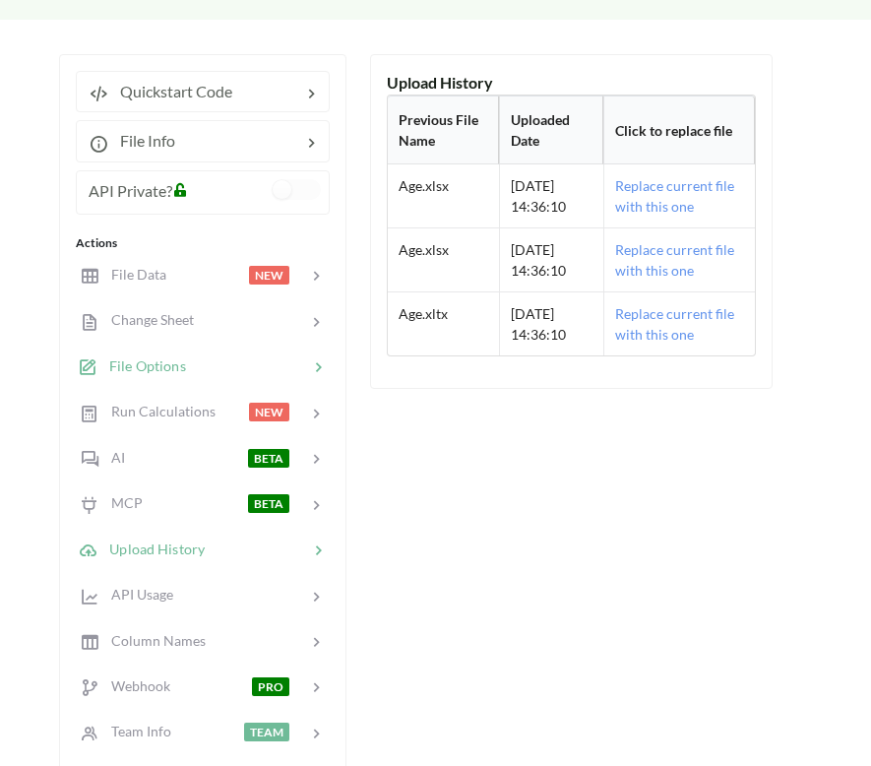
click at [225, 359] on div at bounding box center [247, 366] width 122 height 23
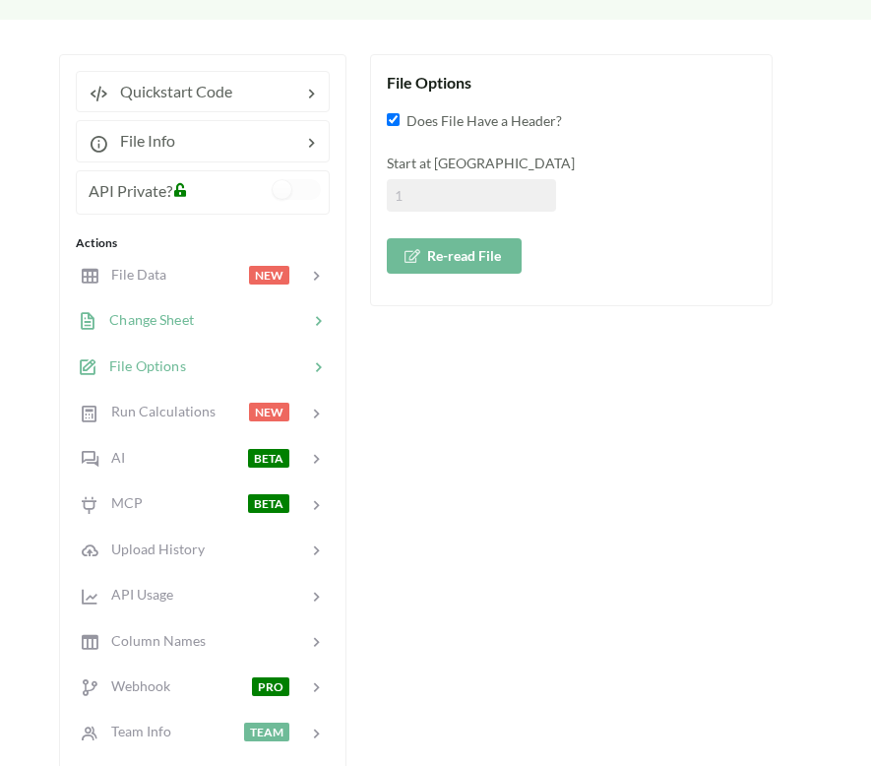
click at [230, 333] on div "Change Sheet" at bounding box center [202, 320] width 259 height 46
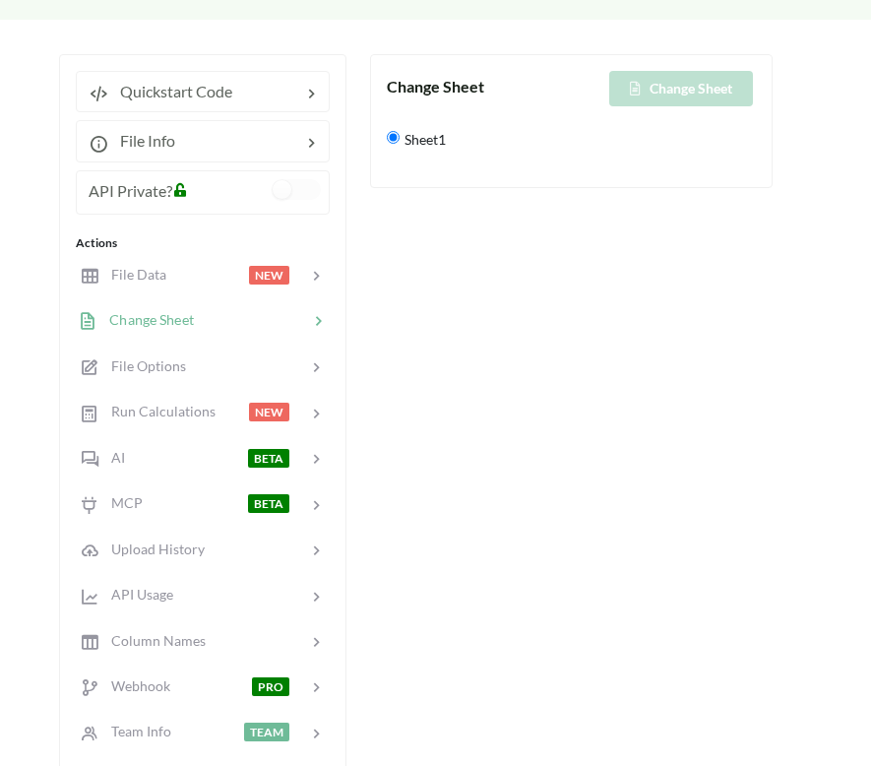
click at [237, 301] on div "Change Sheet" at bounding box center [202, 320] width 259 height 46
click at [241, 270] on div at bounding box center [207, 275] width 84 height 23
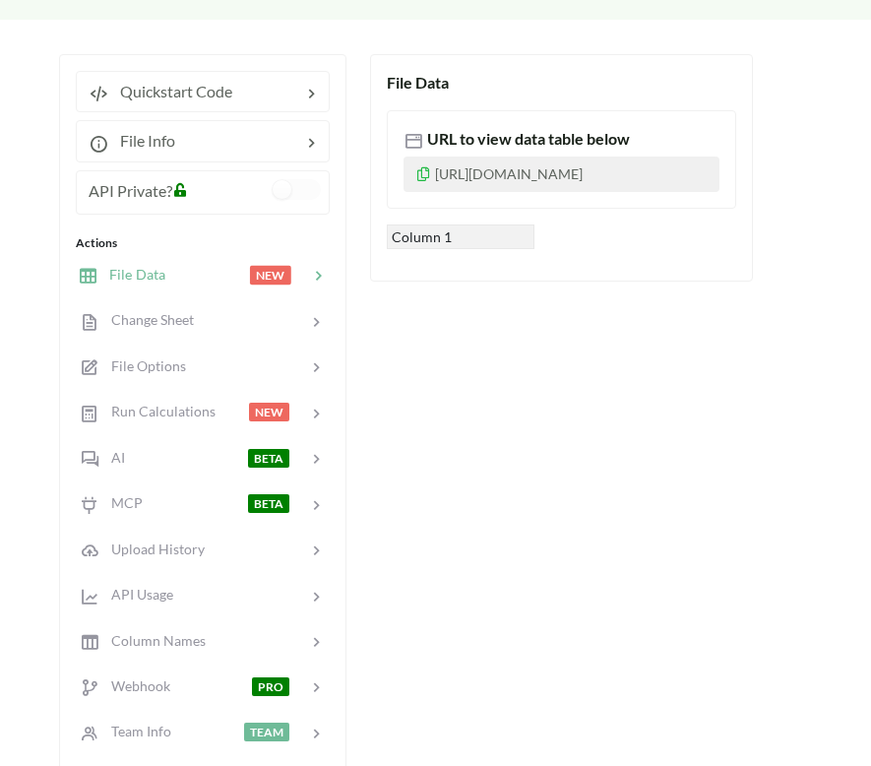
click at [252, 274] on span "NEW" at bounding box center [270, 275] width 41 height 19
click at [218, 274] on div at bounding box center [207, 275] width 84 height 23
click at [218, 303] on div "Change Sheet" at bounding box center [202, 320] width 259 height 46
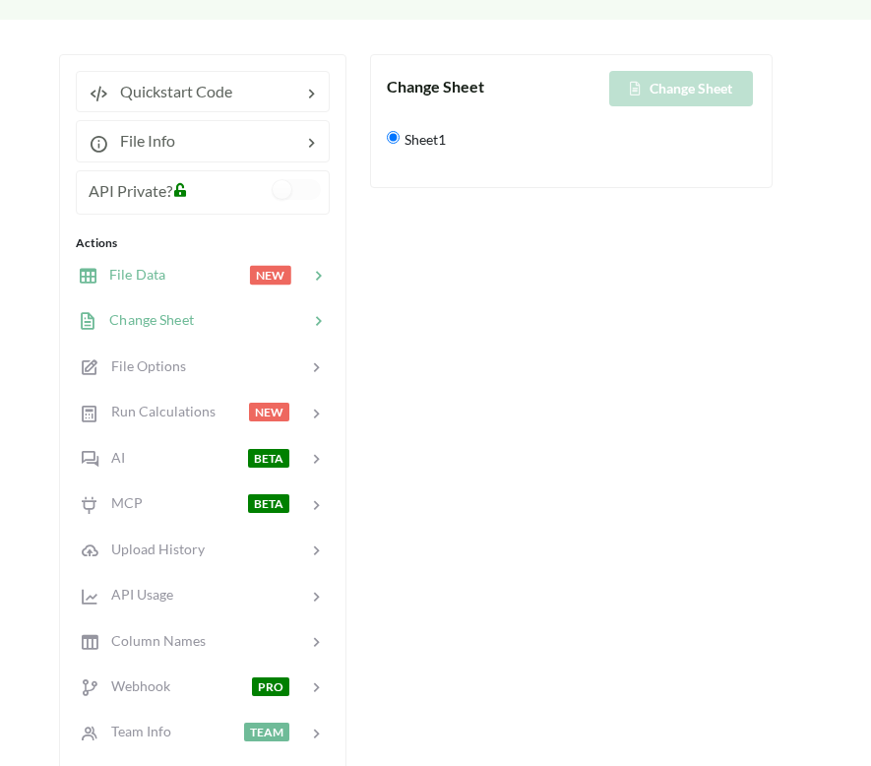
click at [215, 257] on div "File Data NEW" at bounding box center [202, 274] width 259 height 46
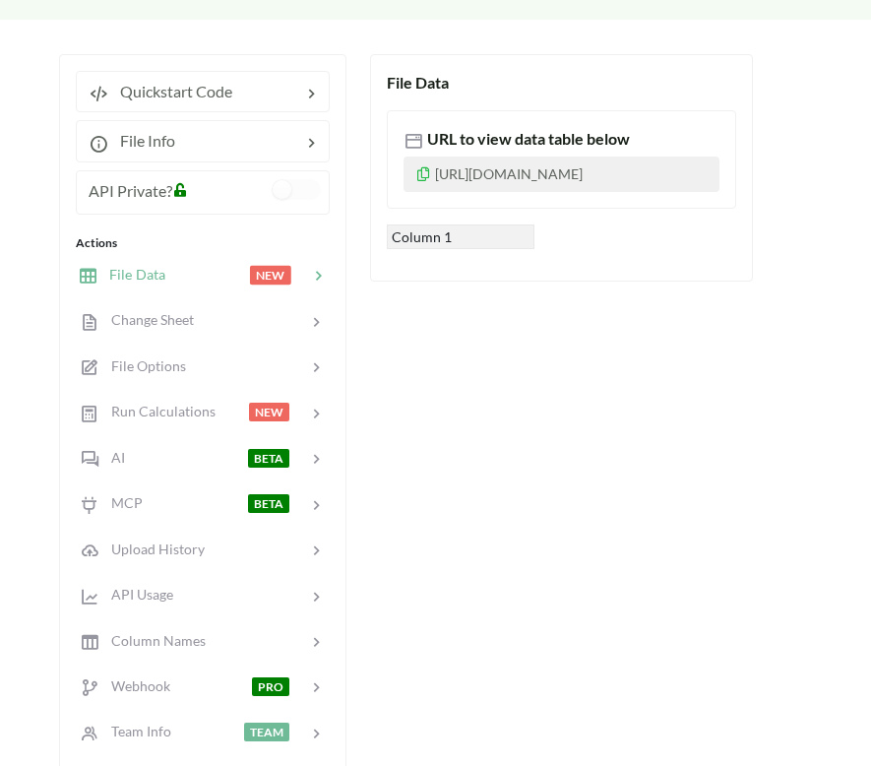
click at [464, 192] on p "https://www.apispreadsheets.com/table/FVcKQvhZb6knQBN4/" at bounding box center [562, 174] width 316 height 35
click at [504, 163] on p "https://www.apispreadsheets.com/table/FVcKQvhZb6knQBN4/" at bounding box center [562, 174] width 316 height 35
click at [438, 136] on span "URL to view data table below" at bounding box center [526, 138] width 207 height 19
click at [416, 140] on icon at bounding box center [414, 141] width 20 height 20
click at [423, 170] on icon at bounding box center [423, 171] width 17 height 14
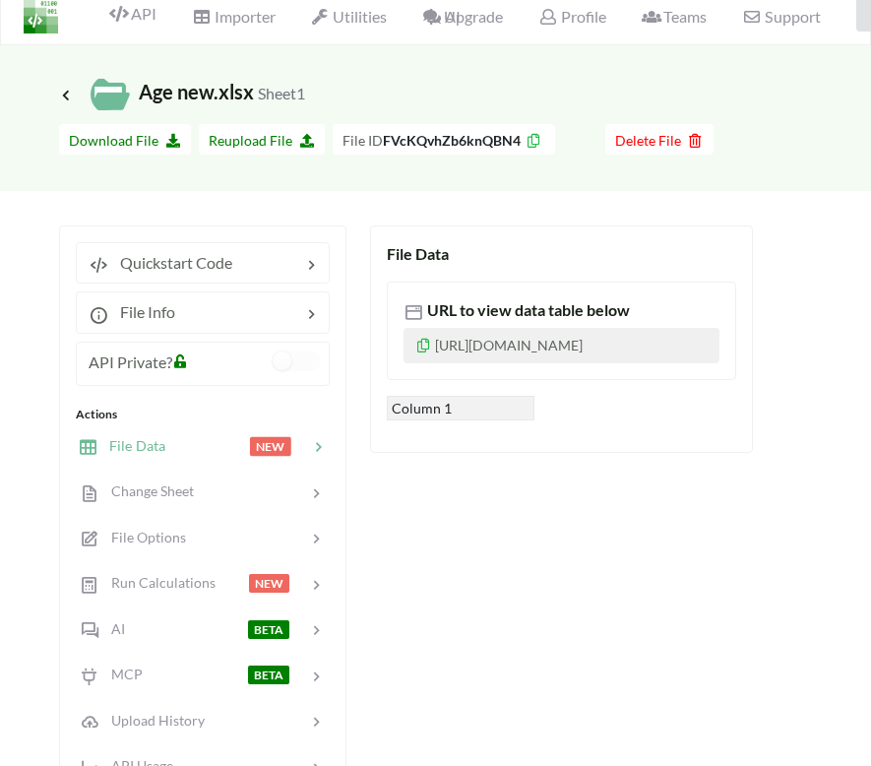
scroll to position [0, 0]
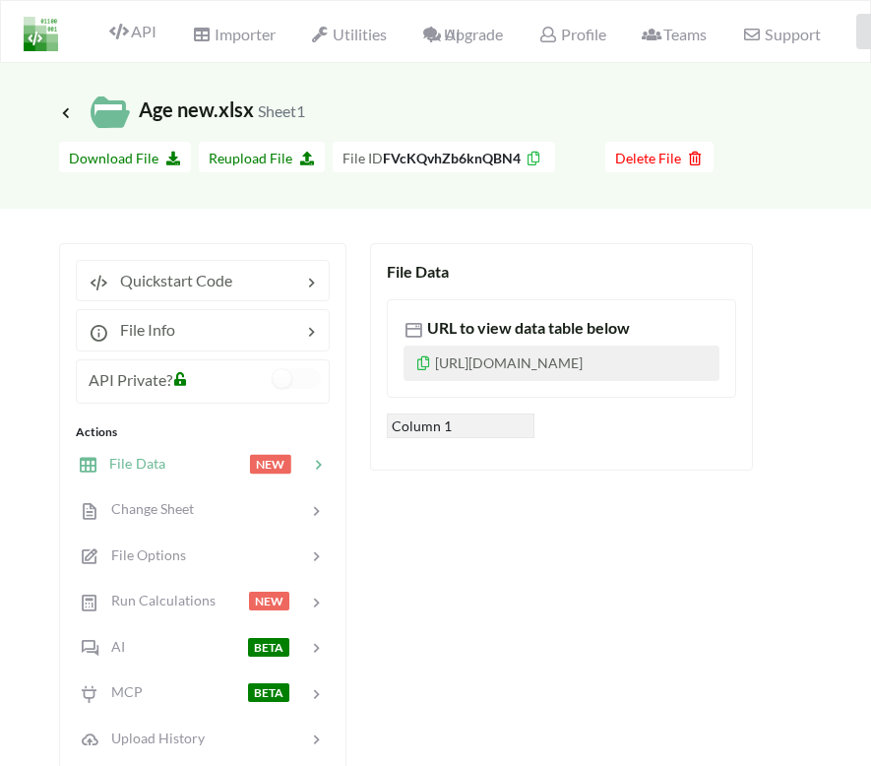
click at [54, 38] on img at bounding box center [41, 34] width 34 height 34
click at [128, 28] on icon at bounding box center [118, 32] width 19 height 16
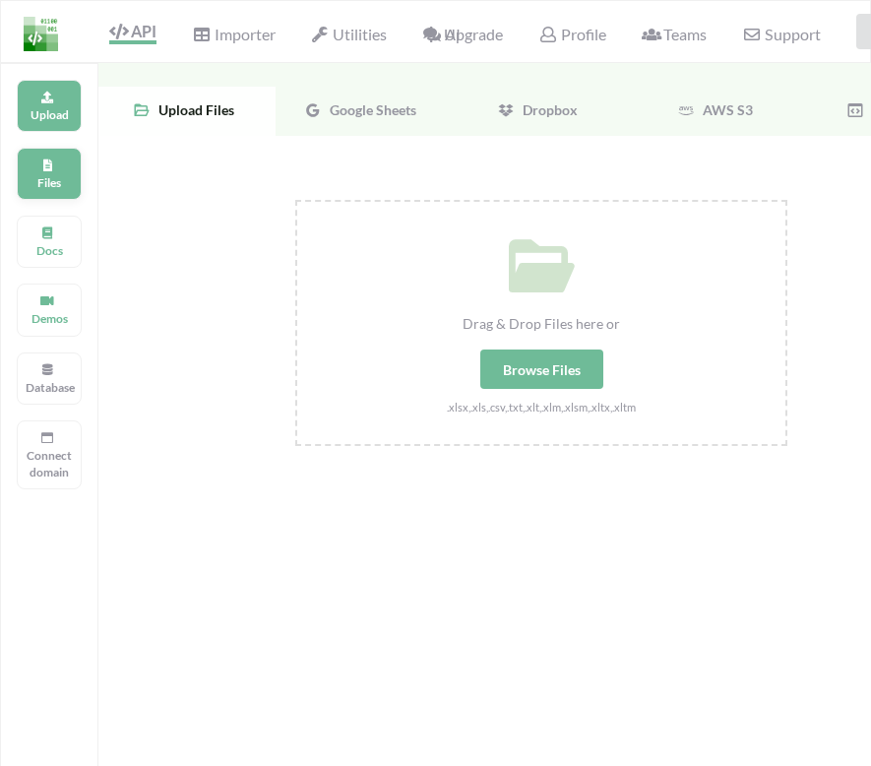
click at [51, 183] on p "Files" at bounding box center [49, 182] width 47 height 17
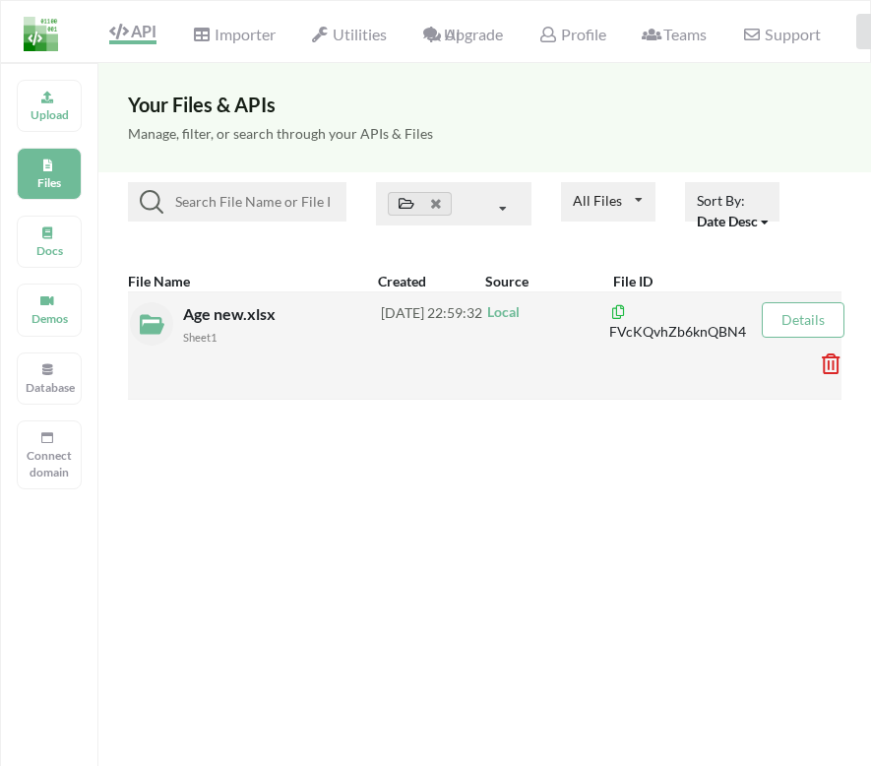
click at [828, 361] on icon at bounding box center [825, 357] width 6 height 8
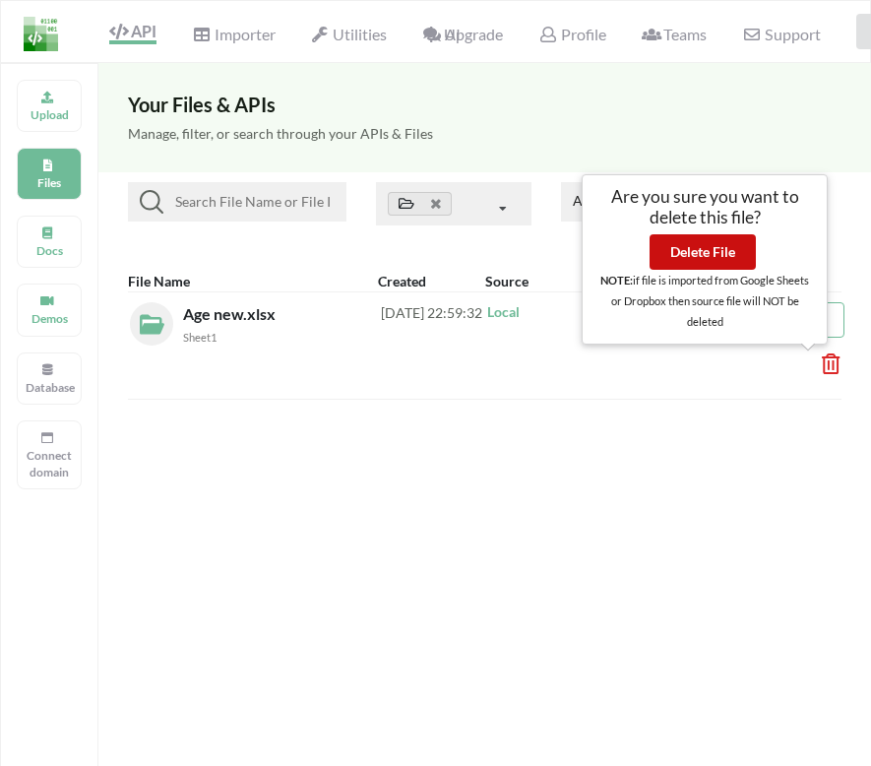
click at [675, 251] on button "Delete File" at bounding box center [703, 251] width 106 height 35
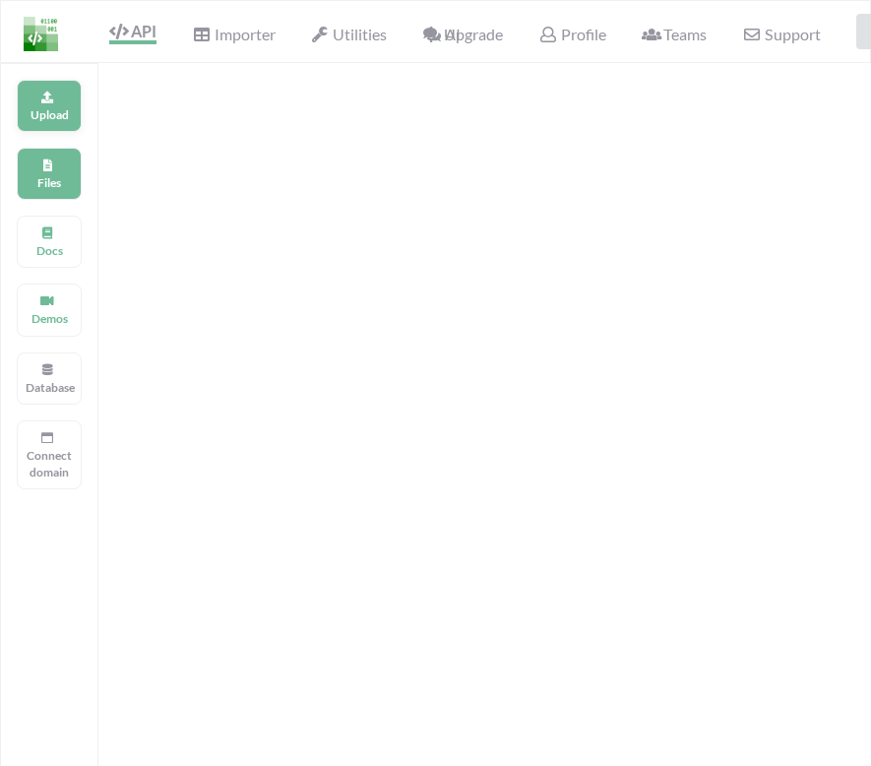
click at [32, 105] on div "Upload" at bounding box center [49, 106] width 65 height 52
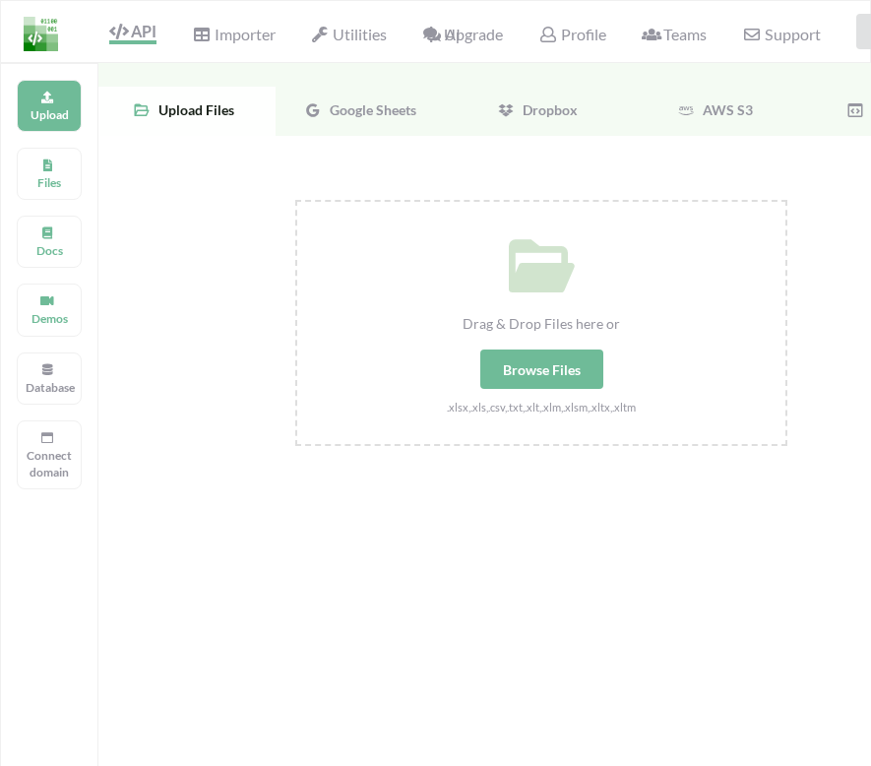
click at [500, 364] on div "Browse Files" at bounding box center [541, 368] width 123 height 39
click at [295, 200] on input "Drag & Drop Files here or Browse Files .xlsx,.xls,.csv,.txt,.xlt,.xlm,.xlsm,.xl…" at bounding box center [295, 200] width 0 height 0
type input "C:\fakepath\Age final?.xlsx"
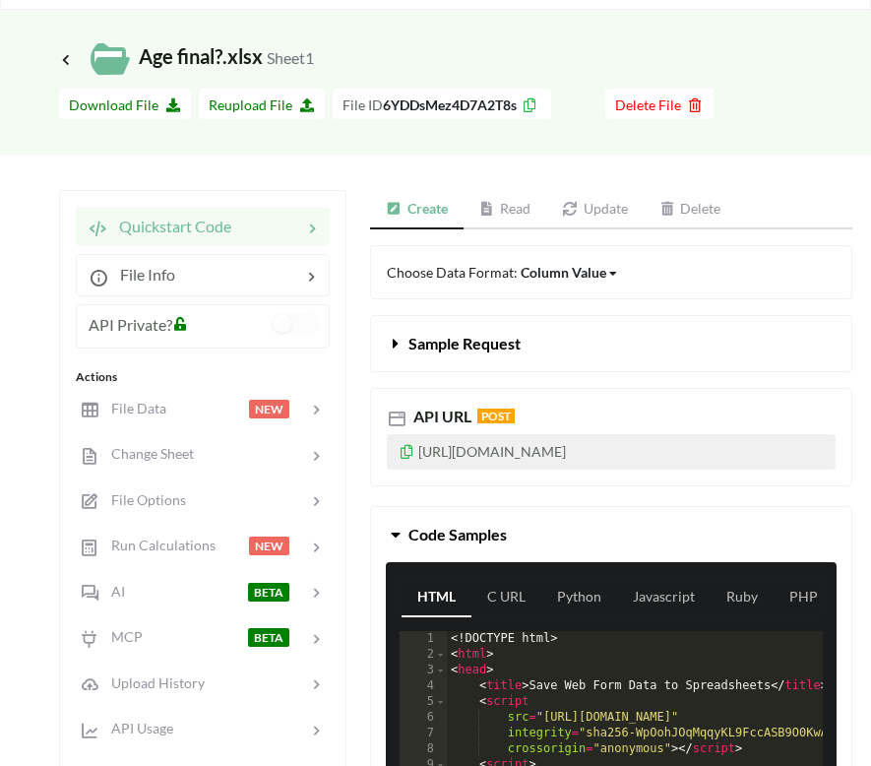
scroll to position [54, 0]
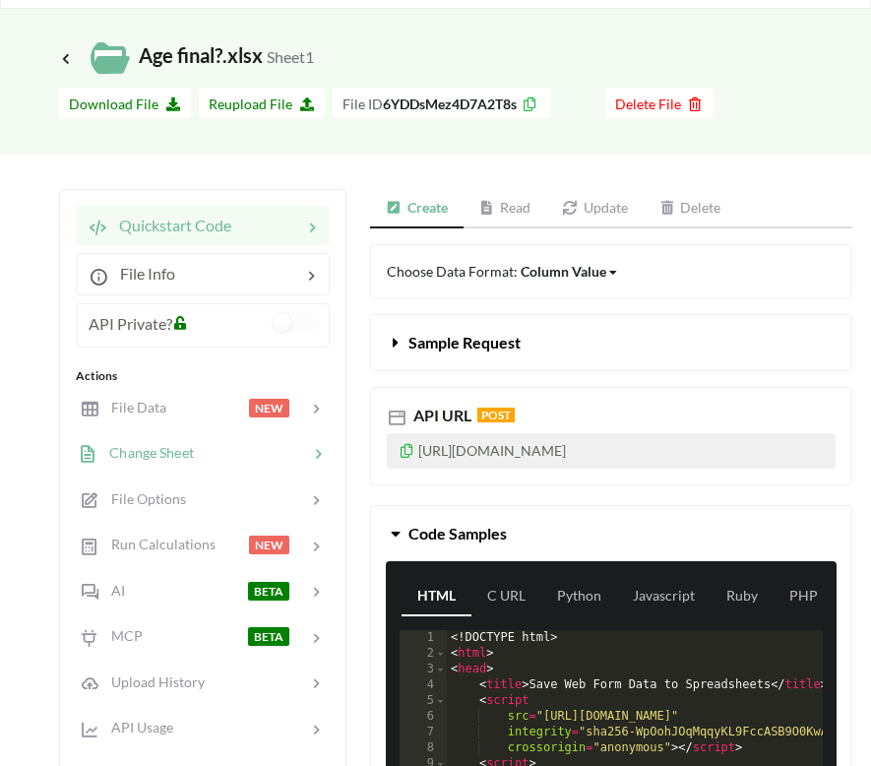
click at [195, 453] on div at bounding box center [251, 453] width 114 height 23
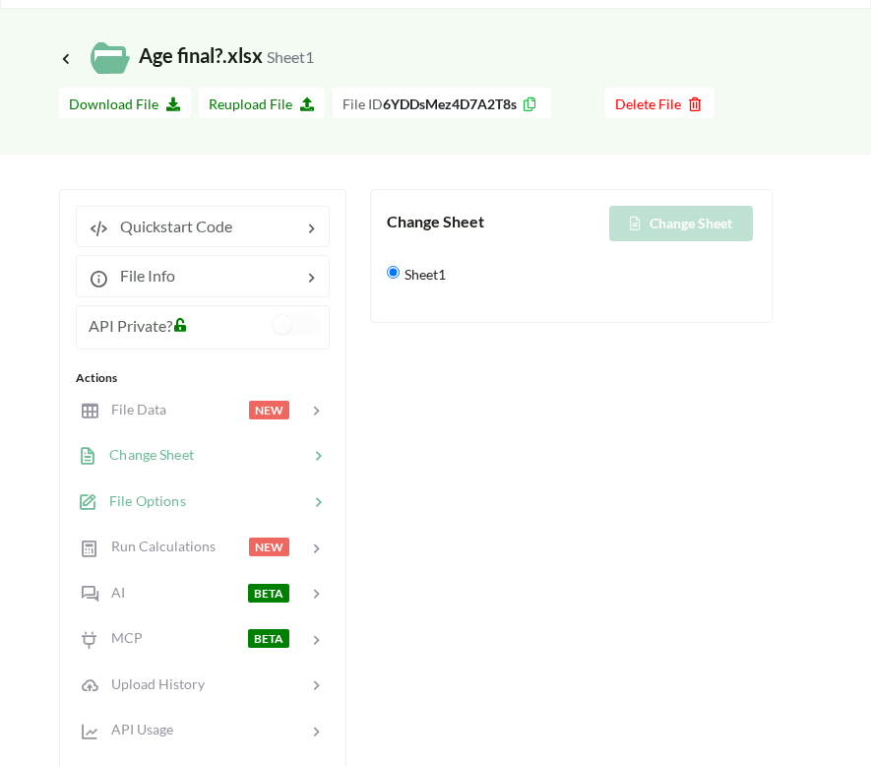
click at [200, 499] on div at bounding box center [247, 501] width 122 height 23
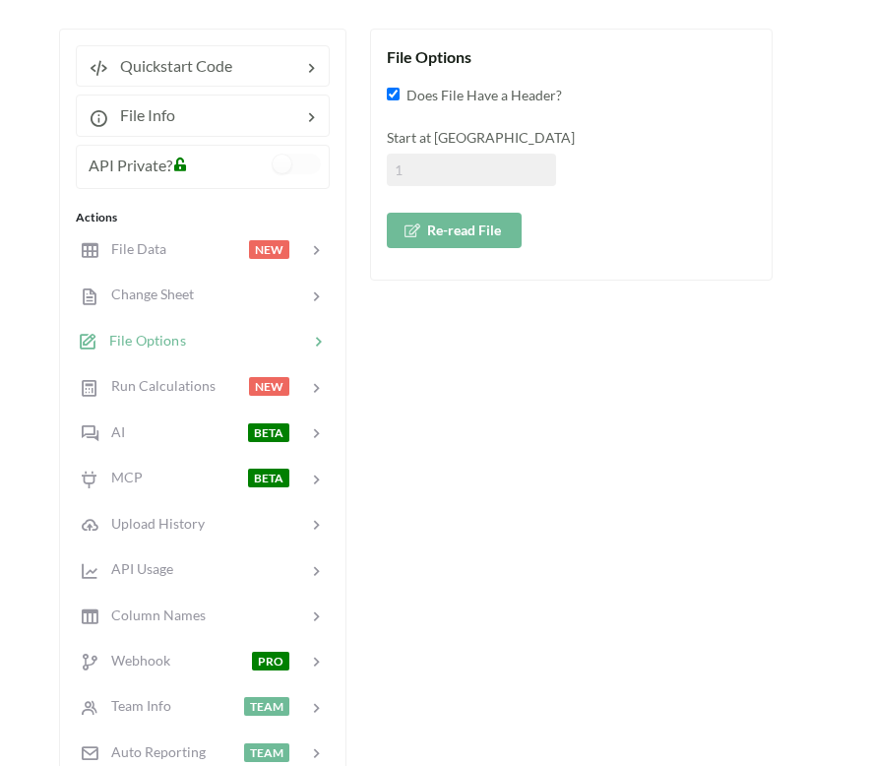
scroll to position [231, 0]
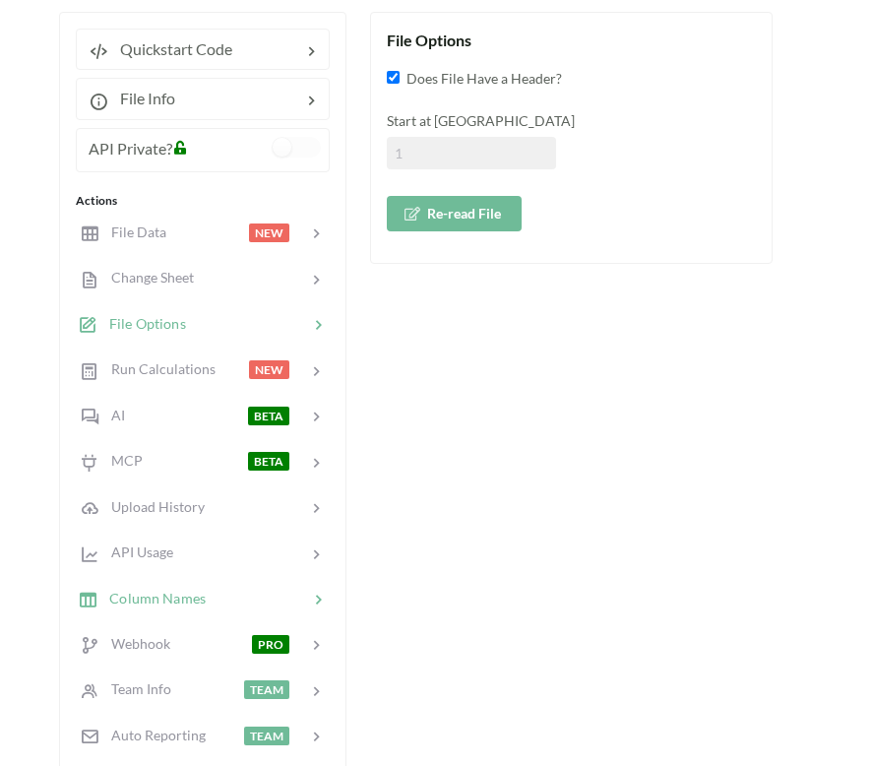
click at [155, 604] on span "Column Names" at bounding box center [151, 597] width 108 height 17
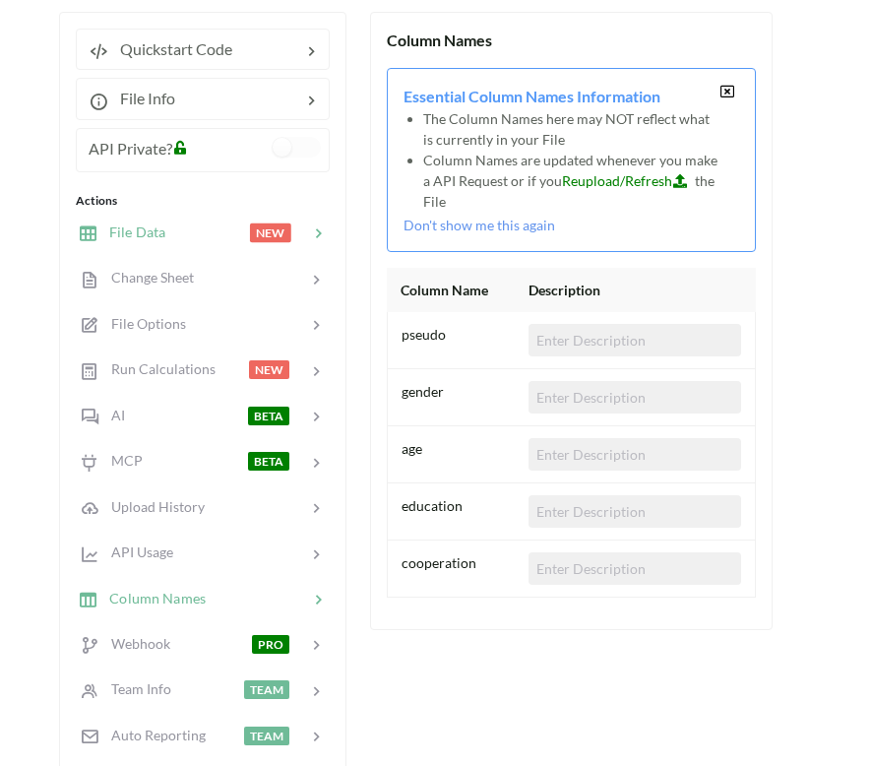
click at [240, 246] on div "File Data NEW" at bounding box center [202, 232] width 259 height 46
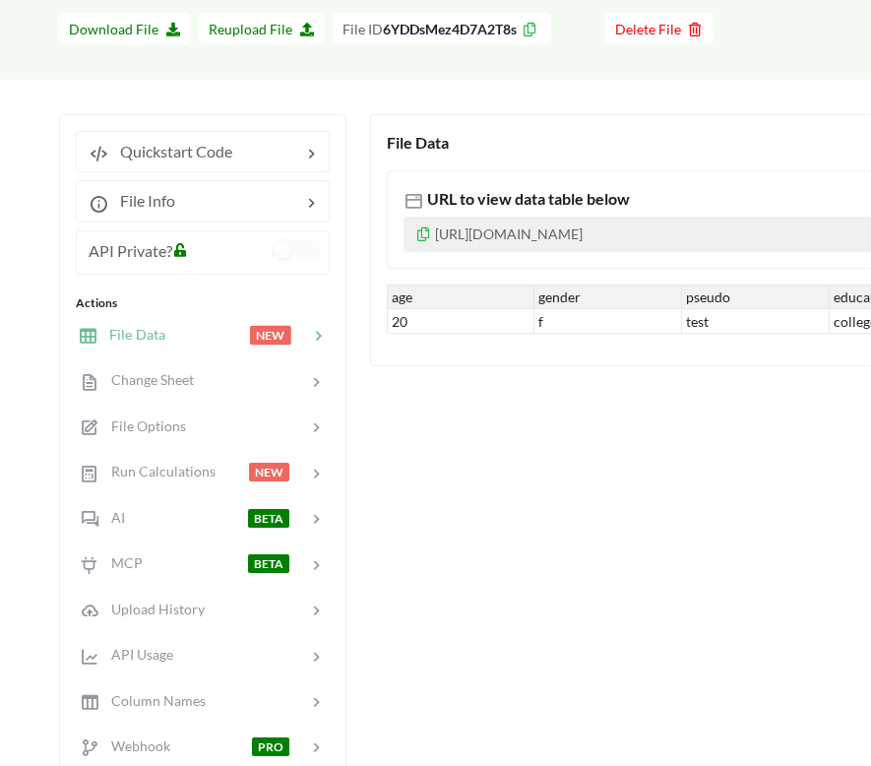
scroll to position [88, 0]
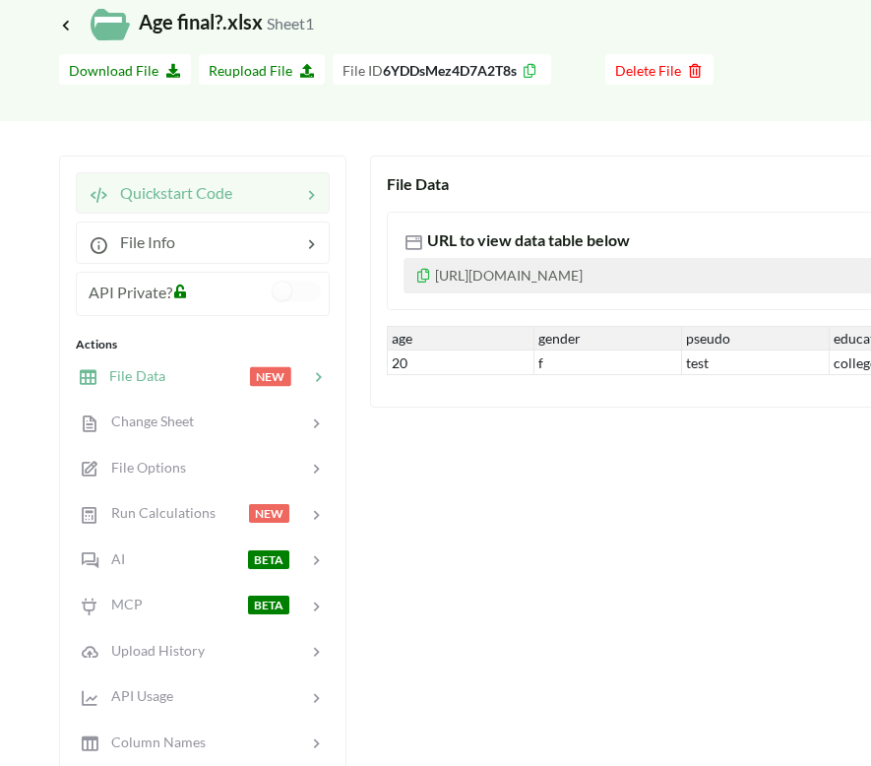
click at [256, 184] on div at bounding box center [266, 193] width 69 height 24
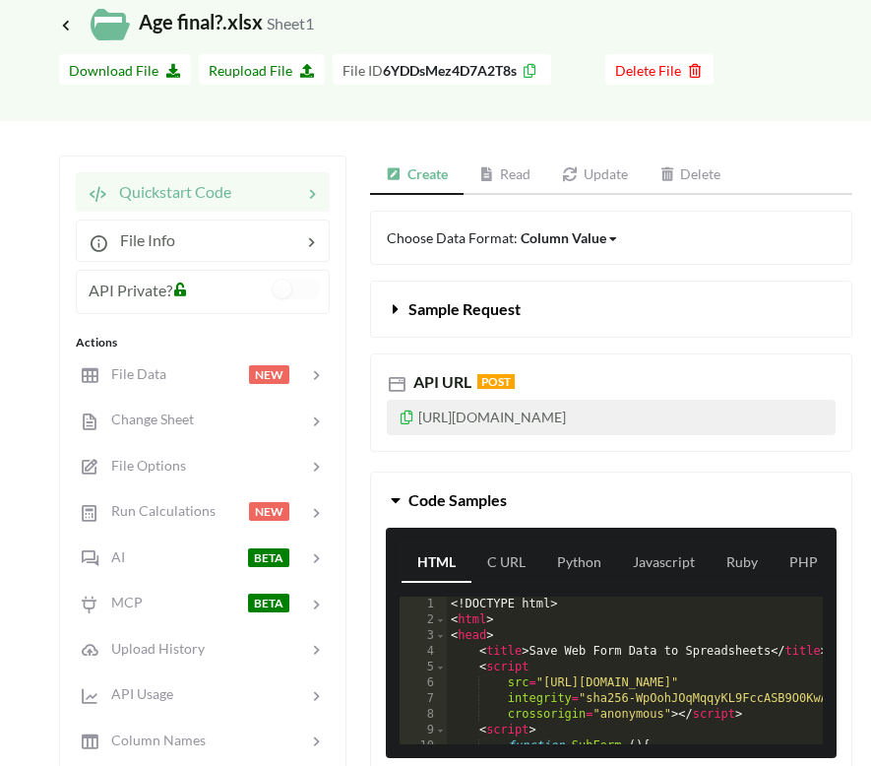
click at [403, 415] on icon at bounding box center [407, 415] width 17 height 14
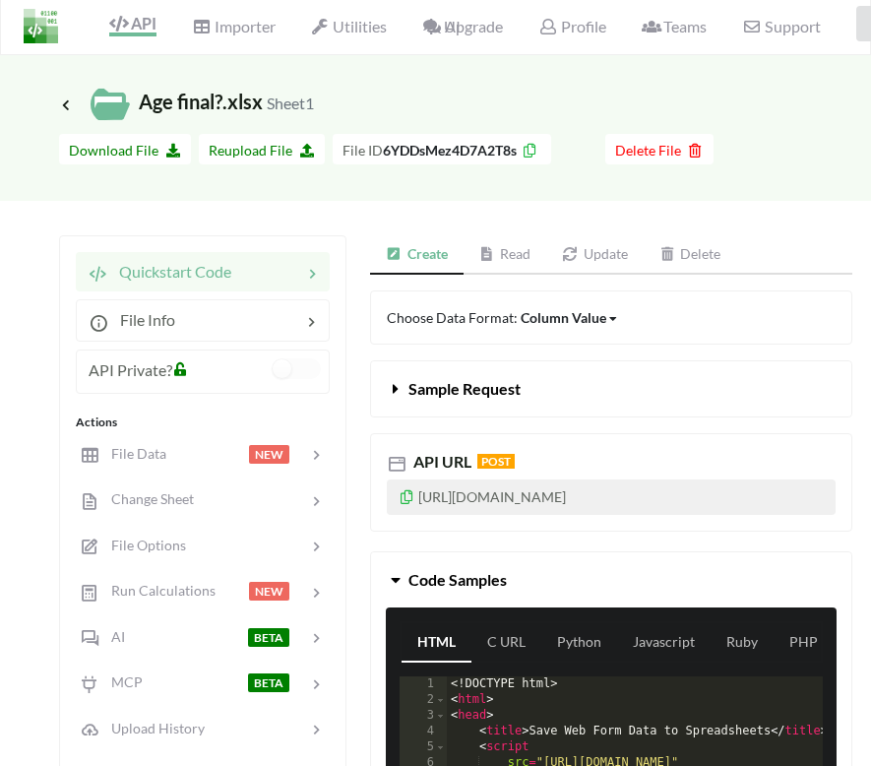
scroll to position [0, 0]
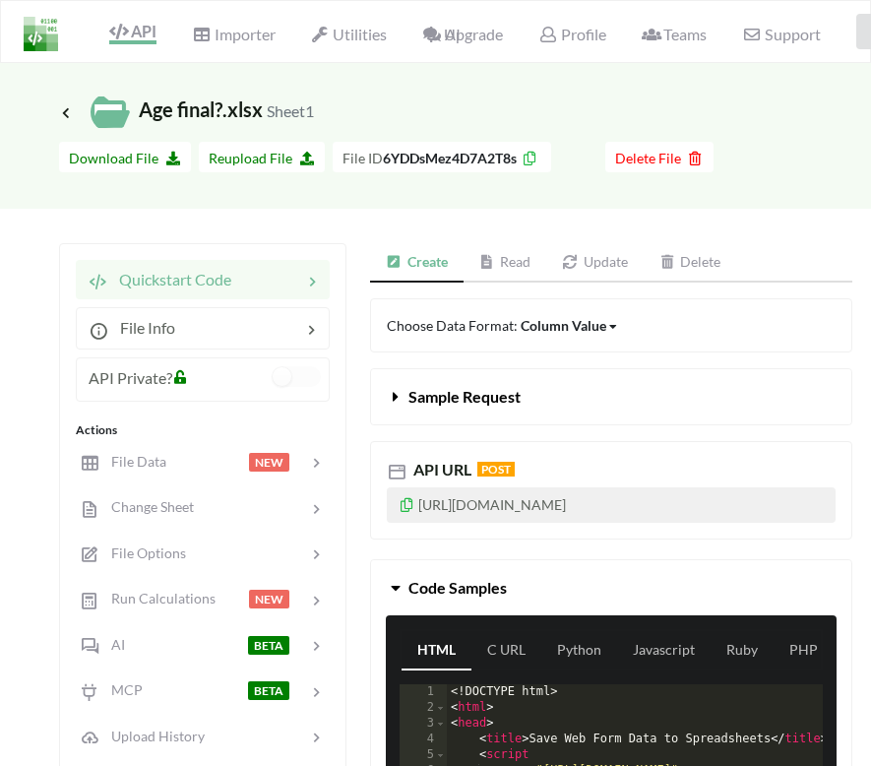
click at [526, 162] on icon at bounding box center [530, 156] width 17 height 14
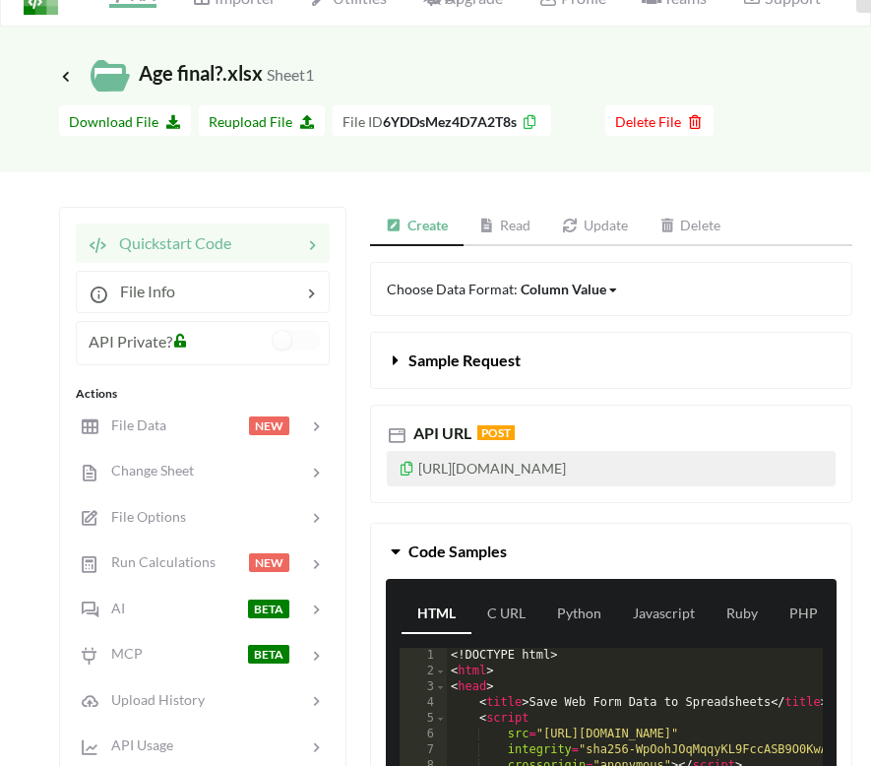
scroll to position [48, 0]
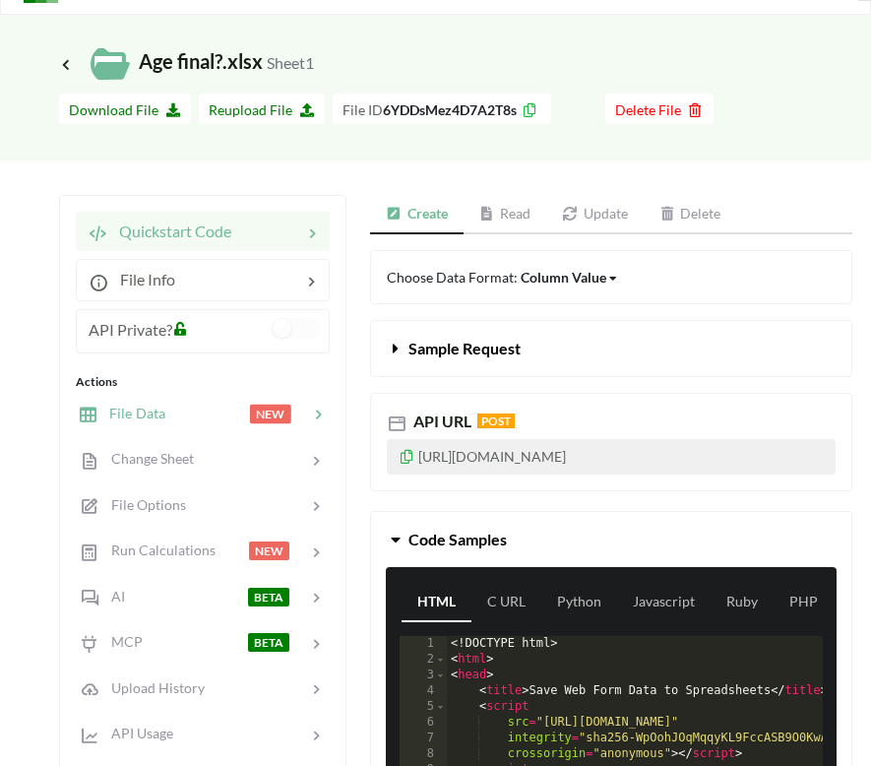
click at [208, 410] on div at bounding box center [207, 414] width 84 height 23
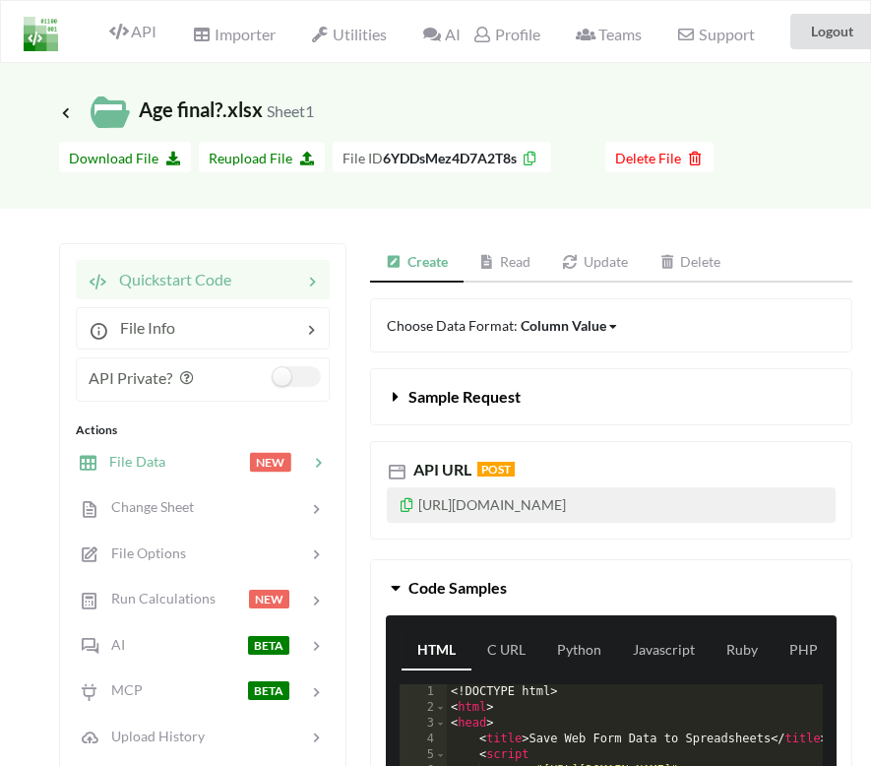
click at [219, 464] on div at bounding box center [207, 462] width 84 height 23
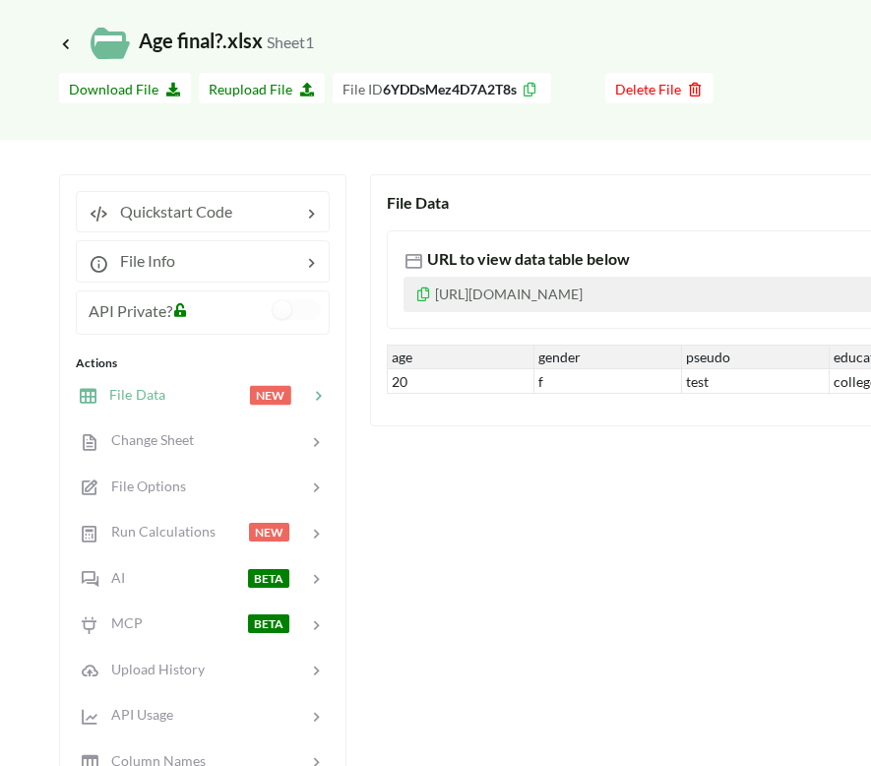
scroll to position [71, 0]
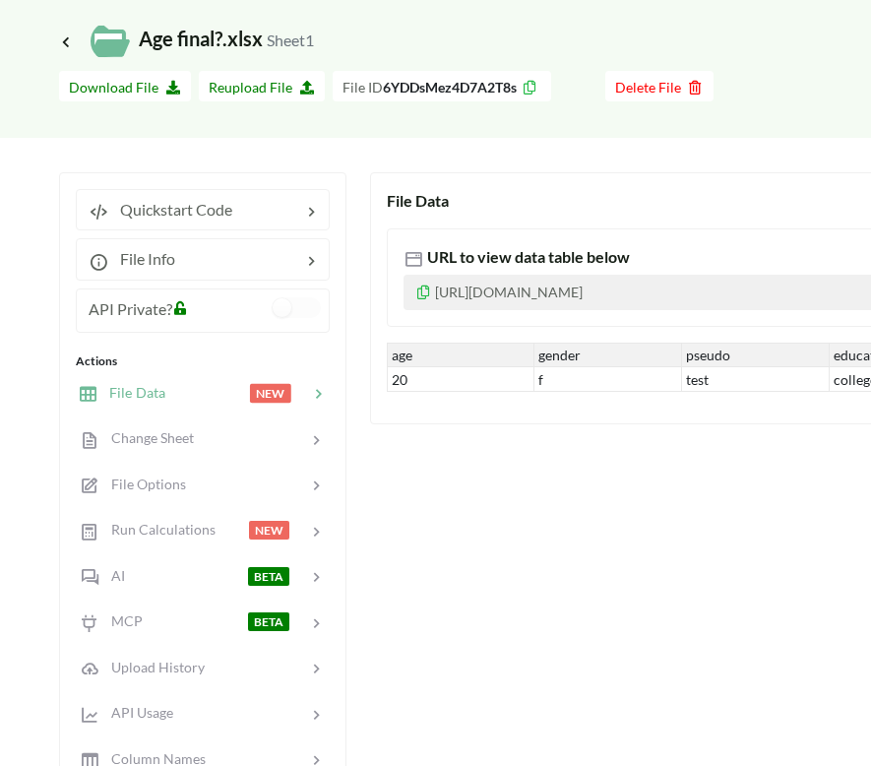
click at [719, 157] on div "Icon Link Age final?.xlsx Sheet1 Go To Files page Download hidden Download File…" at bounding box center [435, 543] width 871 height 1102
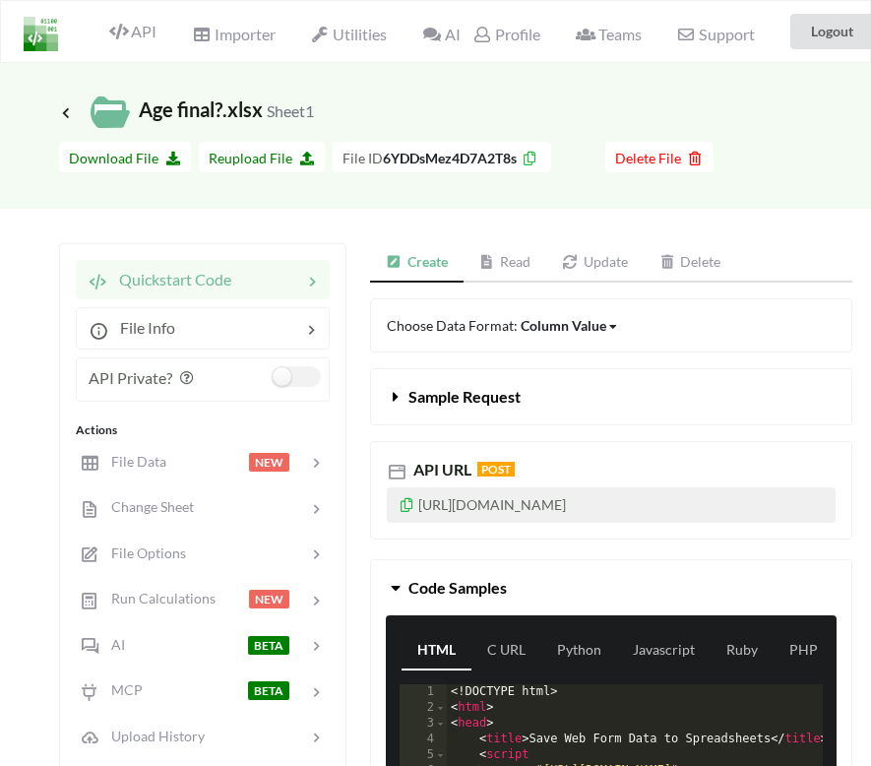
scroll to position [6, 0]
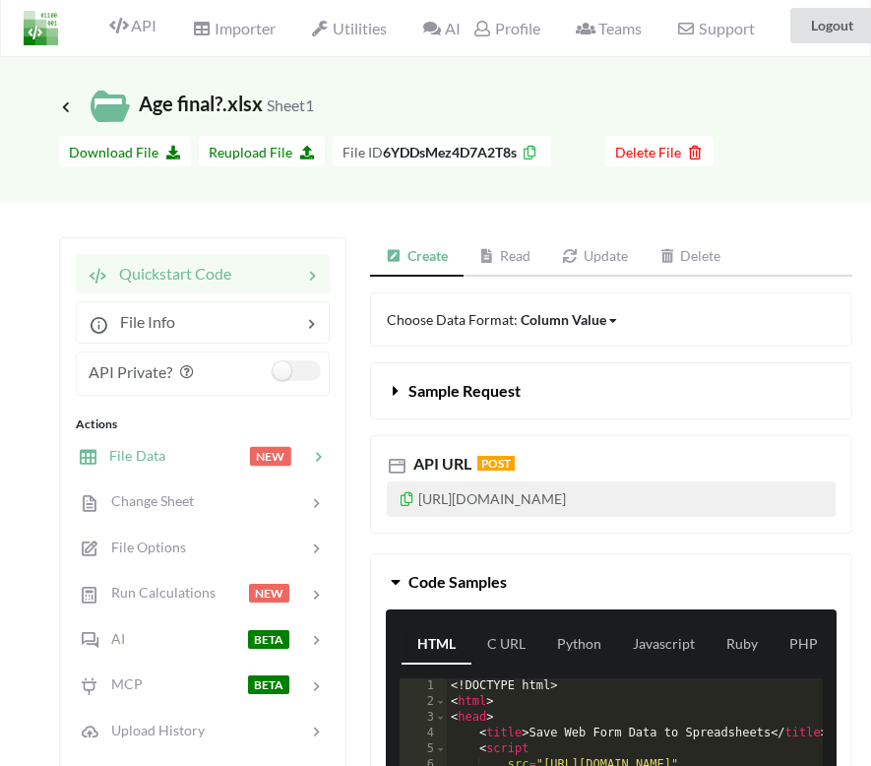
click at [232, 456] on div at bounding box center [207, 456] width 84 height 23
